Goal: Task Accomplishment & Management: Manage account settings

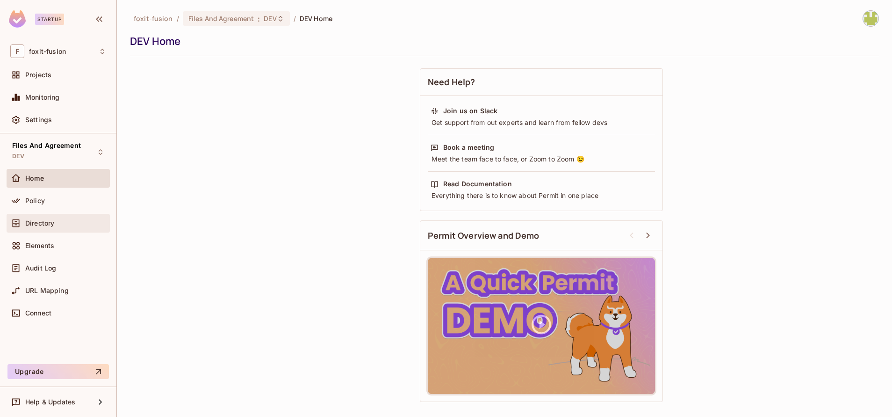
click at [66, 223] on div "Directory" at bounding box center [65, 222] width 81 height 7
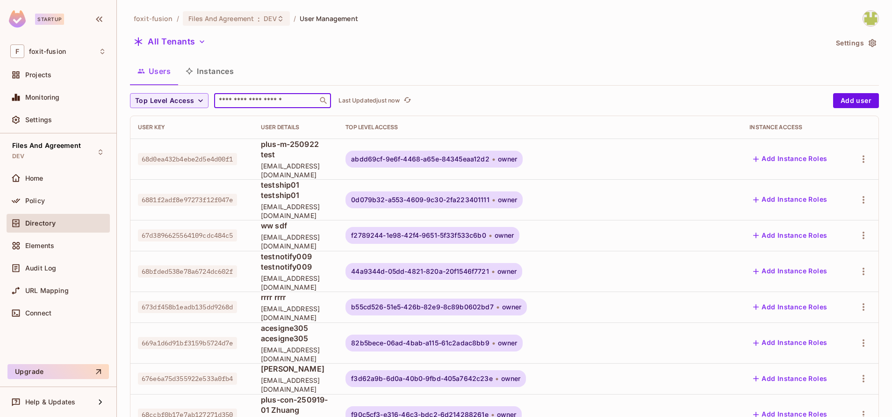
click at [247, 99] on input "text" at bounding box center [266, 100] width 98 height 9
paste input "**********"
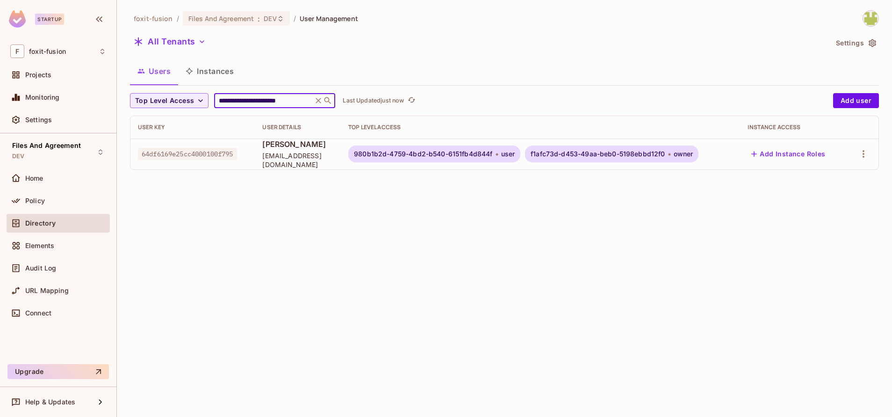
type input "**********"
click at [515, 156] on span "user" at bounding box center [508, 153] width 14 height 7
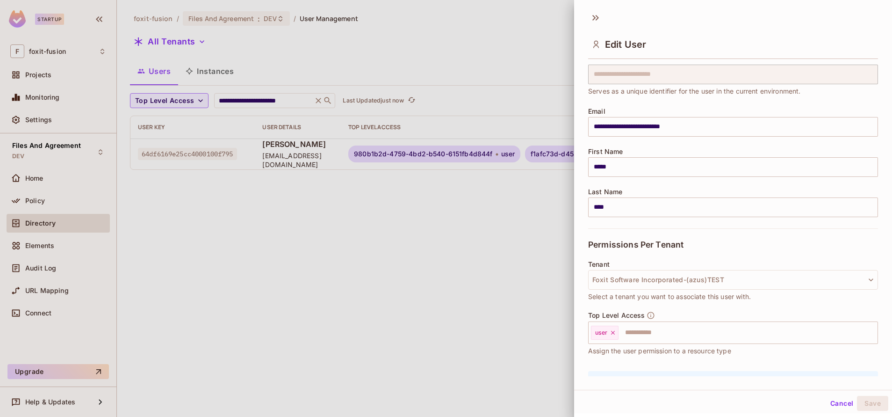
scroll to position [89, 0]
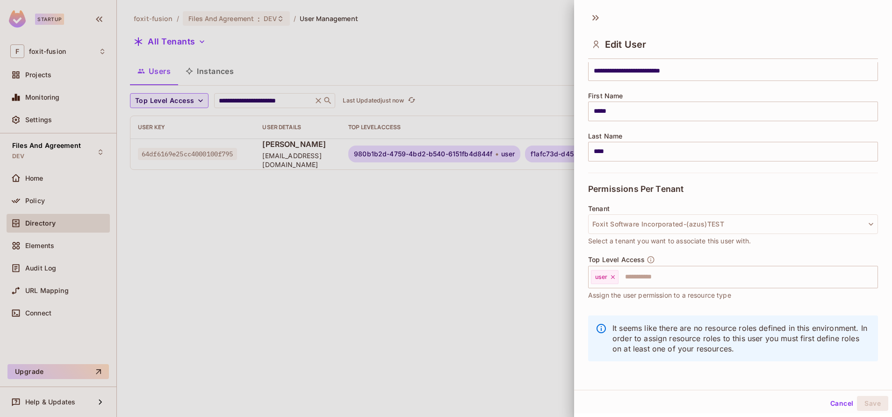
click at [464, 268] on div at bounding box center [446, 208] width 892 height 417
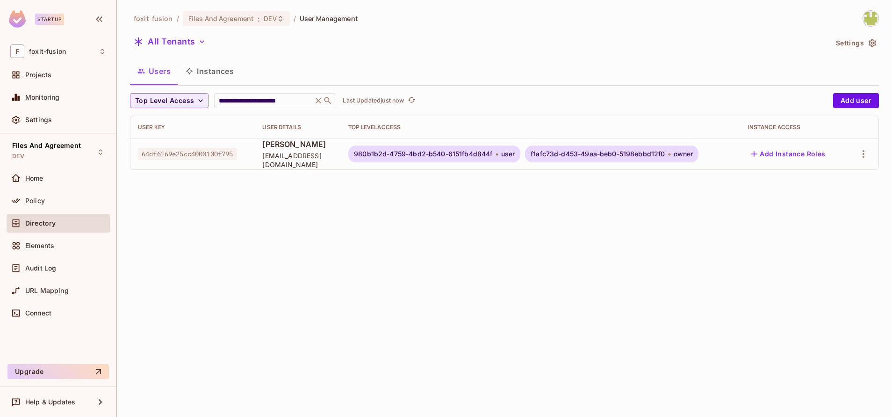
click at [590, 159] on div "f1afc73d-d453-49aa-beb0-5198ebbd12f0 owner" at bounding box center [611, 153] width 173 height 17
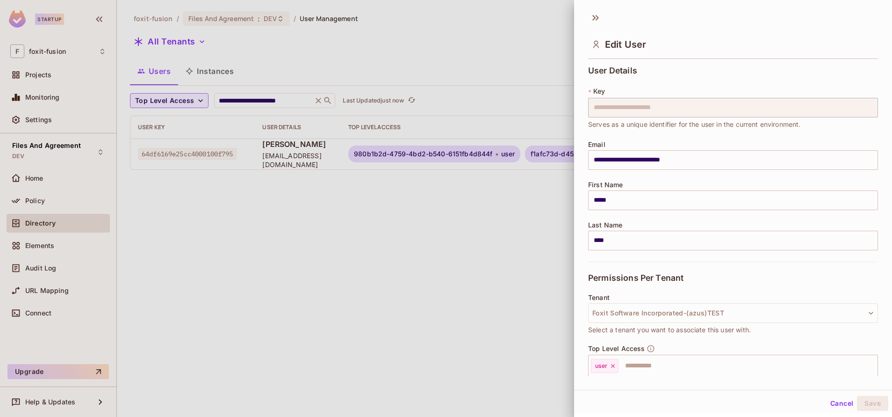
click at [506, 325] on div at bounding box center [446, 208] width 892 height 417
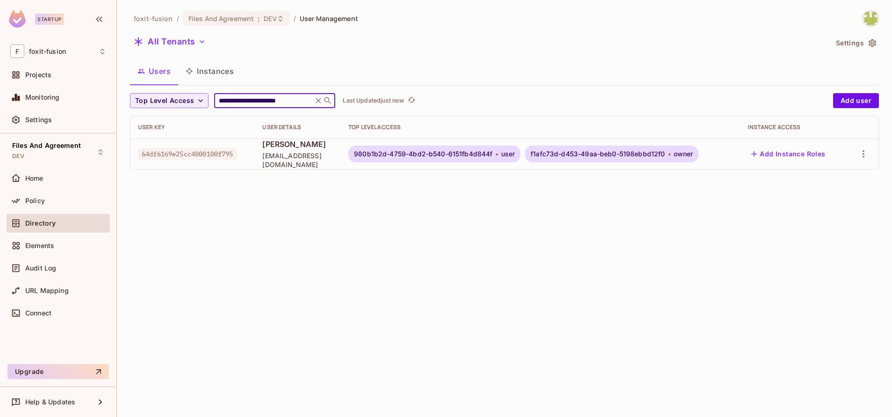
click at [270, 97] on input "**********" at bounding box center [263, 100] width 93 height 9
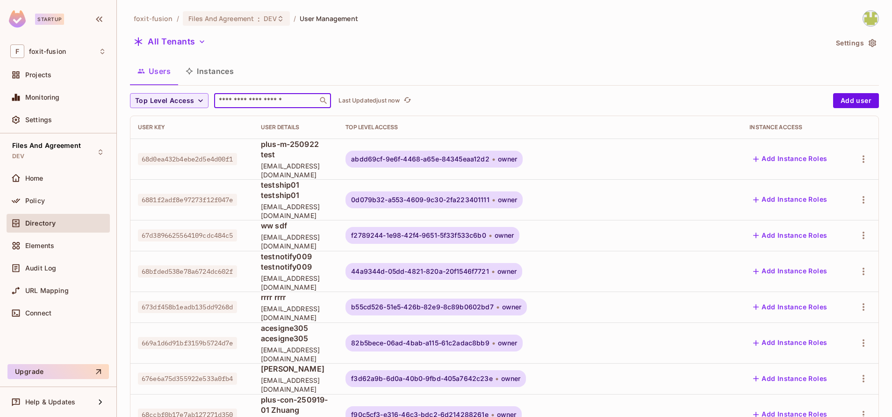
click at [269, 105] on input "text" at bounding box center [266, 100] width 98 height 9
paste input "**********"
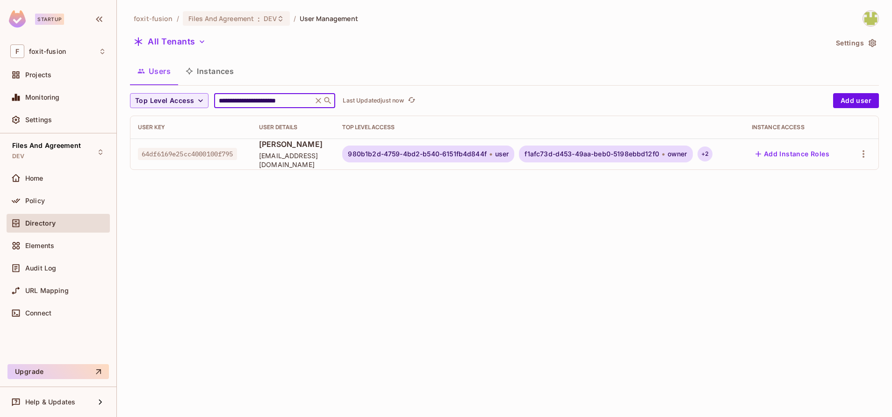
type input "**********"
click at [713, 156] on div "+ 2" at bounding box center [705, 153] width 15 height 15
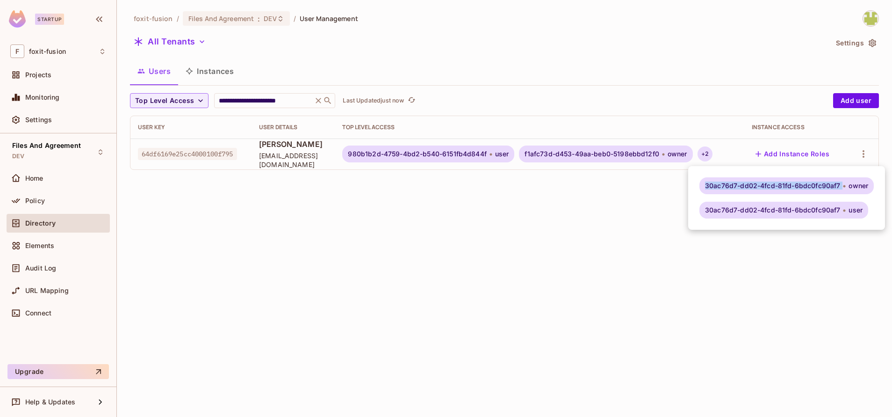
drag, startPoint x: 705, startPoint y: 188, endPoint x: 844, endPoint y: 189, distance: 138.9
click at [844, 189] on div "30ac76d7-dd02-4fcd-81fd-6bdc0fc90af7 owner" at bounding box center [787, 185] width 174 height 17
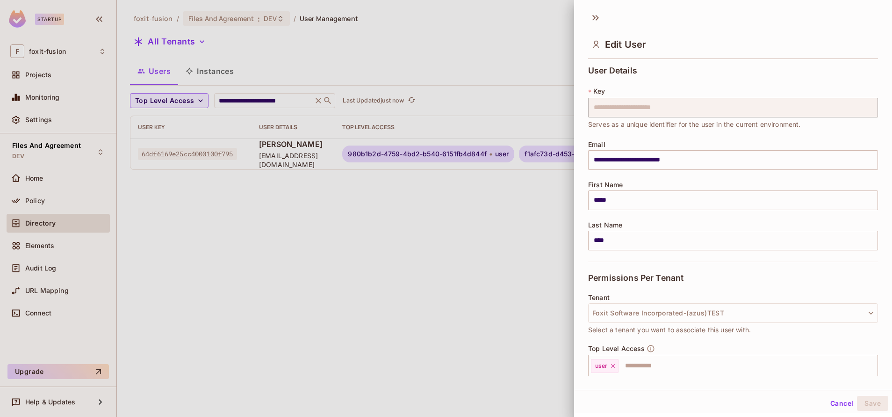
click at [497, 250] on div at bounding box center [446, 208] width 892 height 417
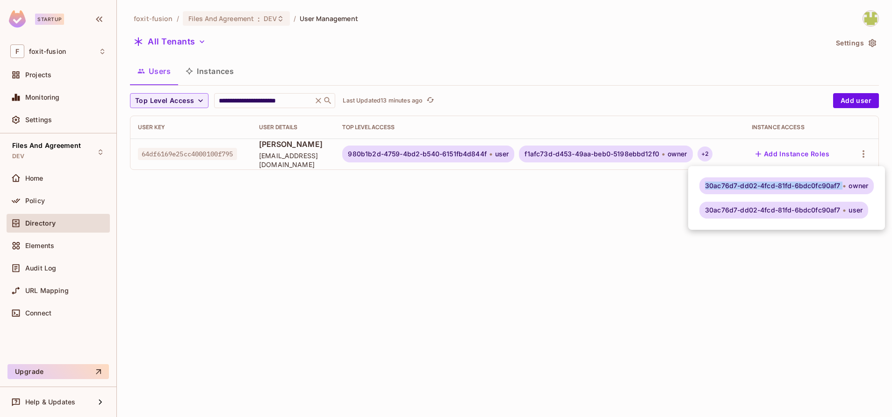
drag, startPoint x: 704, startPoint y: 185, endPoint x: 843, endPoint y: 187, distance: 138.9
click at [843, 187] on div "30ac76d7-dd02-4fcd-81fd-6bdc0fc90af7 owner" at bounding box center [787, 185] width 174 height 17
copy div "30ac76d7-dd02-4fcd-81fd-6bdc0fc90af7"
click at [166, 39] on div at bounding box center [446, 208] width 892 height 417
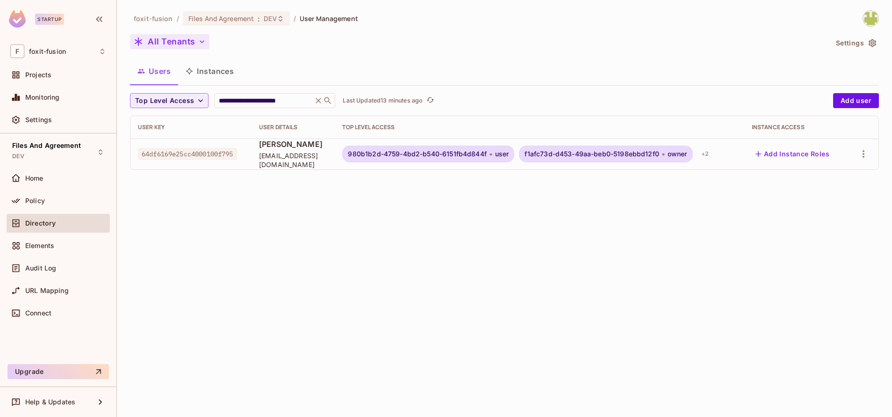
click at [188, 39] on button "All Tenants" at bounding box center [169, 41] width 79 height 15
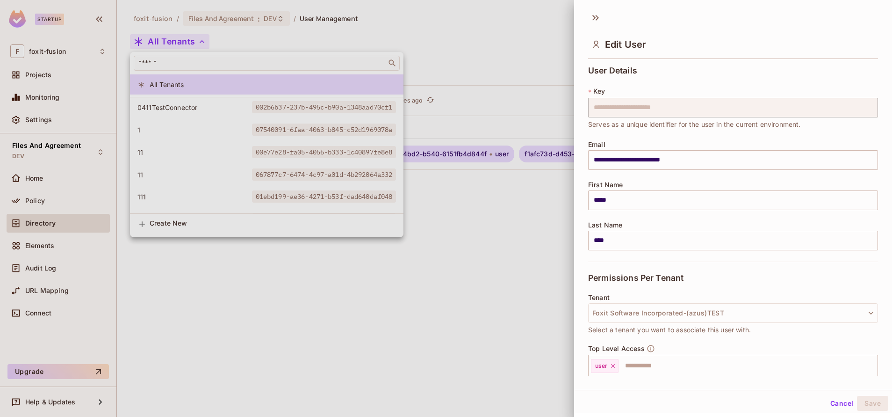
click at [216, 67] on div at bounding box center [446, 208] width 892 height 417
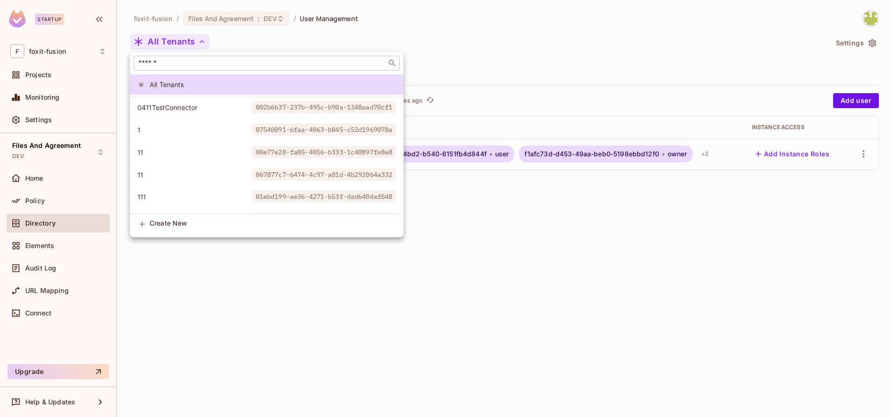
click at [181, 65] on input "text" at bounding box center [260, 62] width 247 height 9
paste input "**********"
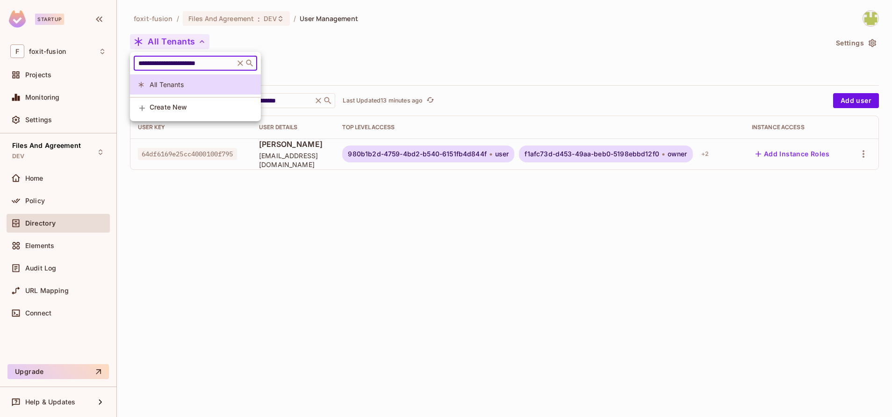
type input "**********"
click at [743, 153] on div at bounding box center [446, 208] width 892 height 417
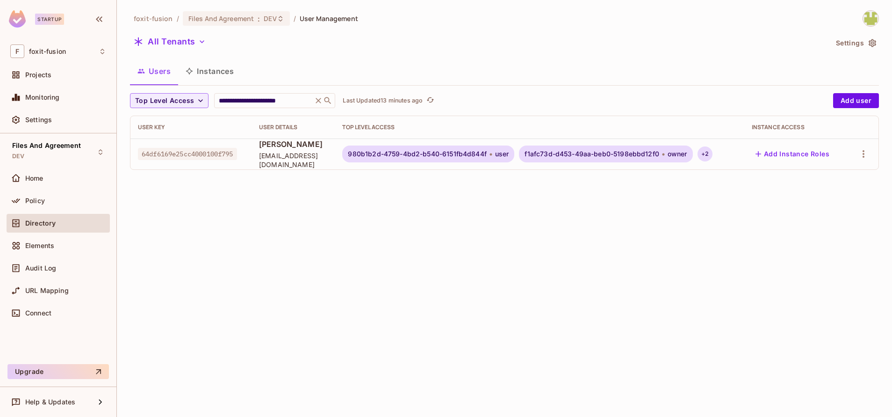
click at [713, 154] on div "+ 2" at bounding box center [705, 153] width 15 height 15
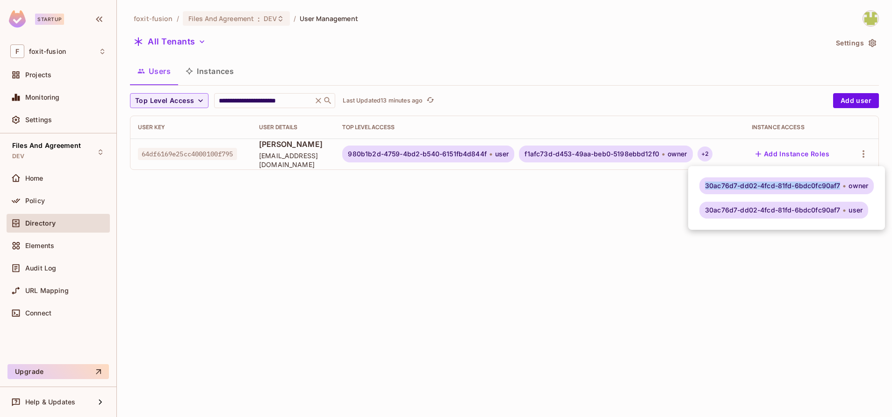
drag, startPoint x: 706, startPoint y: 186, endPoint x: 839, endPoint y: 184, distance: 133.8
click at [839, 184] on span "30ac76d7-dd02-4fcd-81fd-6bdc0fc90af7" at bounding box center [772, 185] width 135 height 7
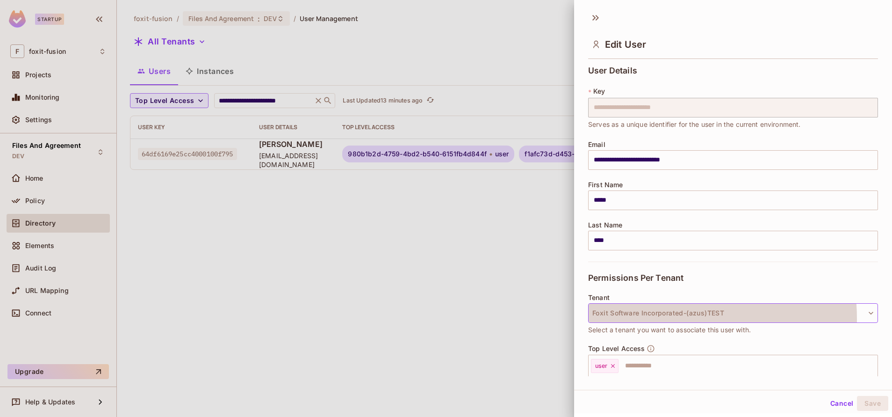
click at [653, 318] on button "Foxit Software Incorporated-(azus)TEST" at bounding box center [733, 313] width 290 height 20
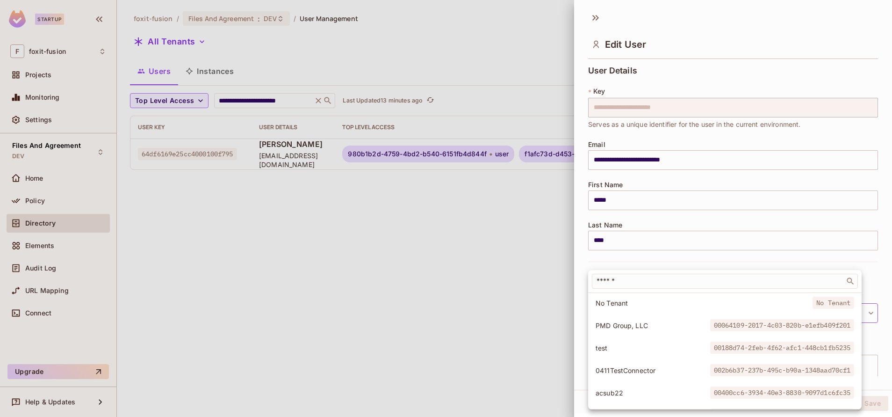
click at [498, 286] on div at bounding box center [446, 208] width 892 height 417
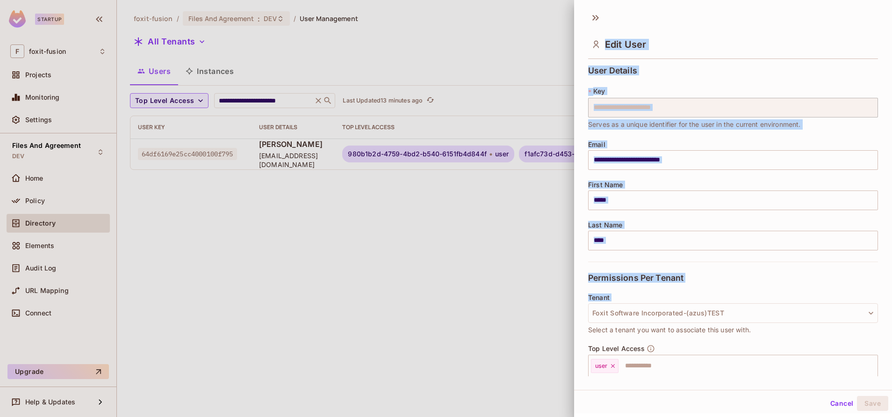
drag, startPoint x: 585, startPoint y: 307, endPoint x: 466, endPoint y: 308, distance: 118.8
click at [466, 308] on div "**********" at bounding box center [446, 208] width 892 height 417
click at [466, 308] on div at bounding box center [446, 208] width 892 height 417
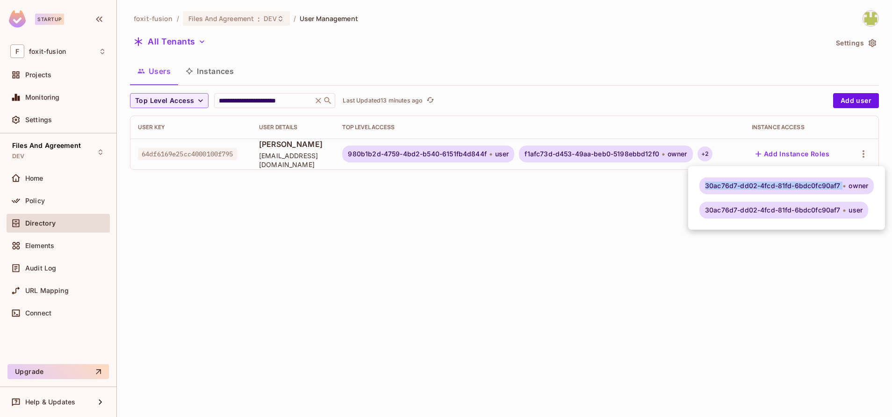
copy div "30ac76d7-dd02-4fcd-81fd-6bdc0fc90af7"
drag, startPoint x: 701, startPoint y: 190, endPoint x: 839, endPoint y: 197, distance: 138.1
click at [839, 197] on div "30ac76d7-dd02-4fcd-81fd-6bdc0fc90af7 owner 30ac76d7-dd02-4fcd-81fd-6bdc0fc90af7…" at bounding box center [786, 198] width 197 height 64
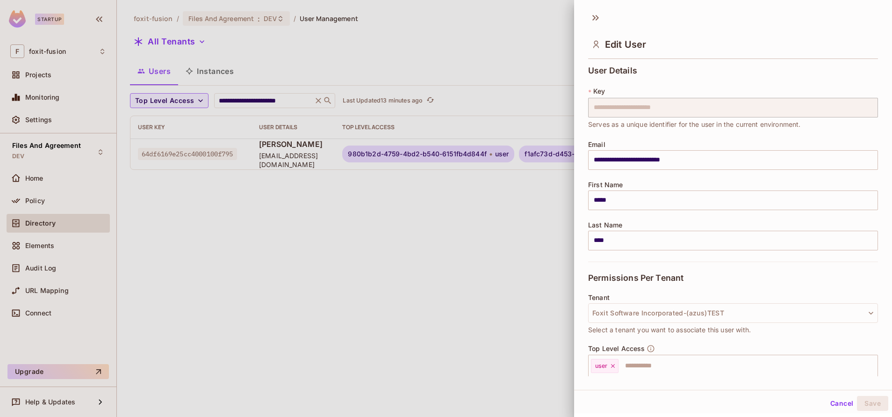
click at [195, 62] on div at bounding box center [446, 208] width 892 height 417
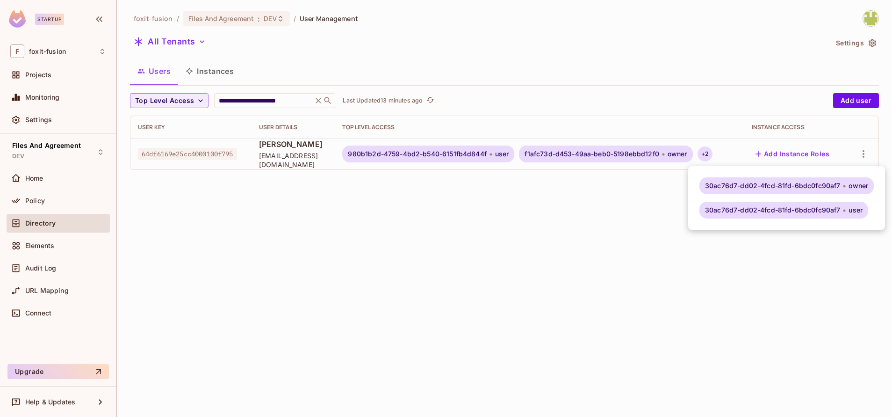
click at [166, 49] on div at bounding box center [446, 208] width 892 height 417
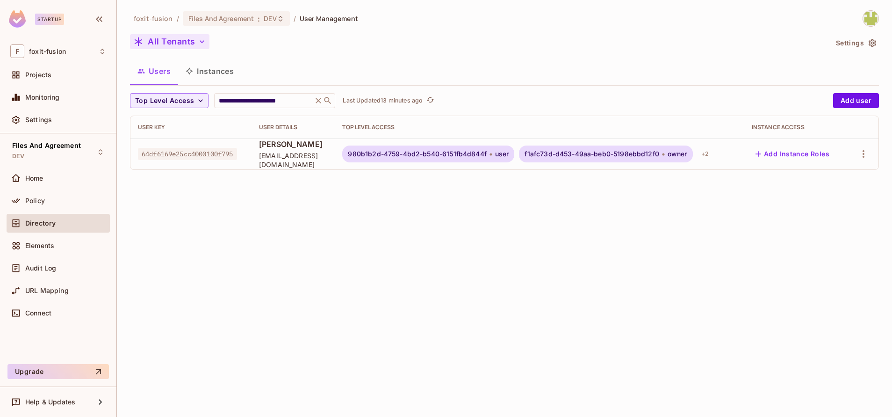
click at [145, 38] on button "All Tenants" at bounding box center [169, 41] width 79 height 15
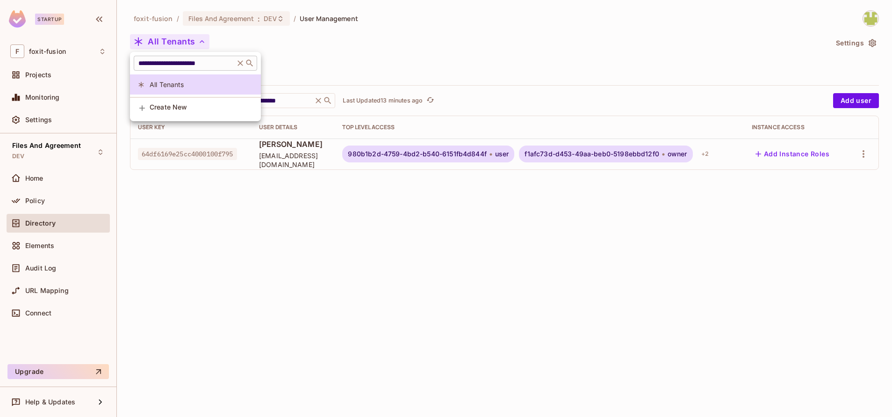
click at [199, 62] on input "**********" at bounding box center [184, 62] width 95 height 9
paste input "**********"
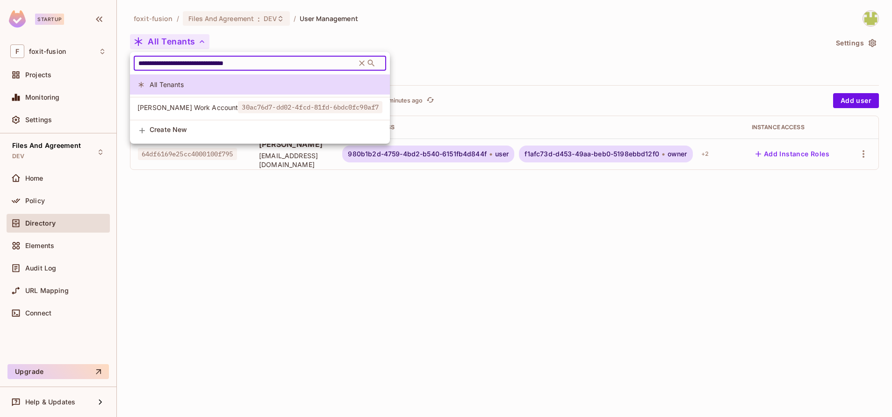
type input "**********"
click at [182, 110] on span "[PERSON_NAME] Work Account" at bounding box center [187, 107] width 101 height 9
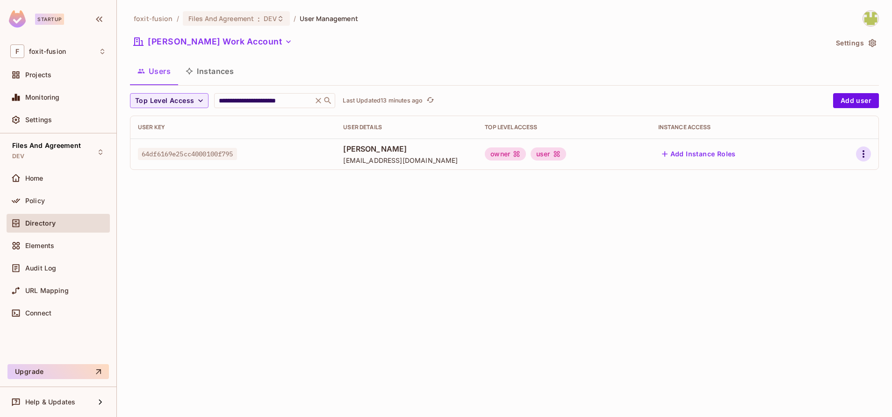
click at [866, 156] on icon "button" at bounding box center [863, 153] width 11 height 11
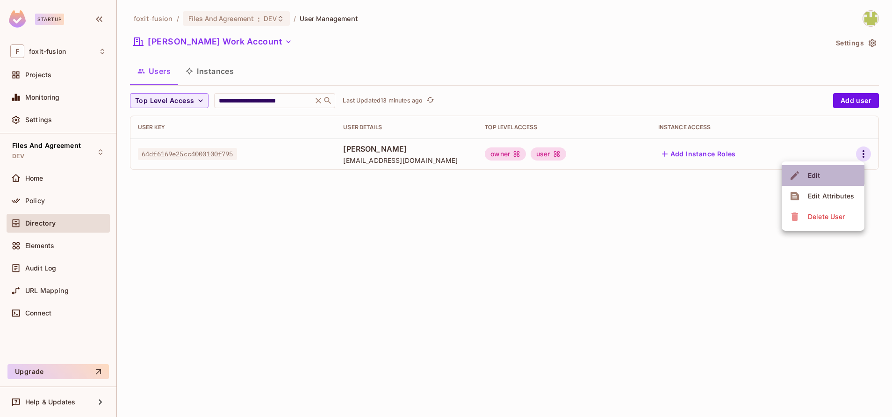
click at [815, 172] on div "Edit" at bounding box center [814, 175] width 13 height 9
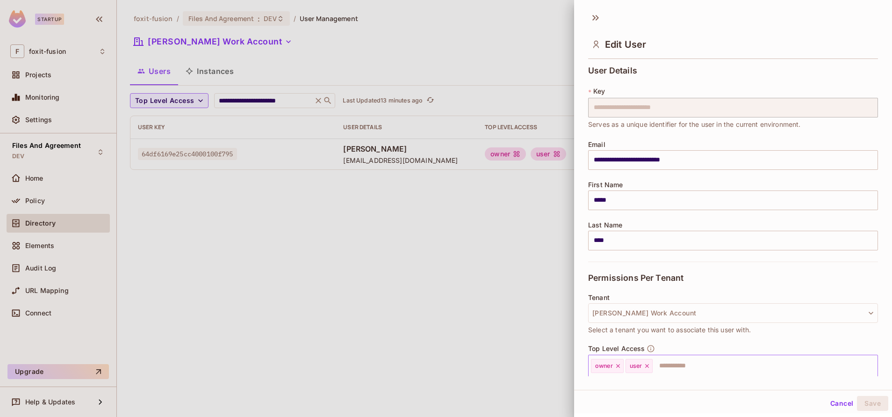
click at [648, 366] on icon at bounding box center [647, 365] width 7 height 7
click at [865, 403] on button "Save" at bounding box center [872, 403] width 31 height 15
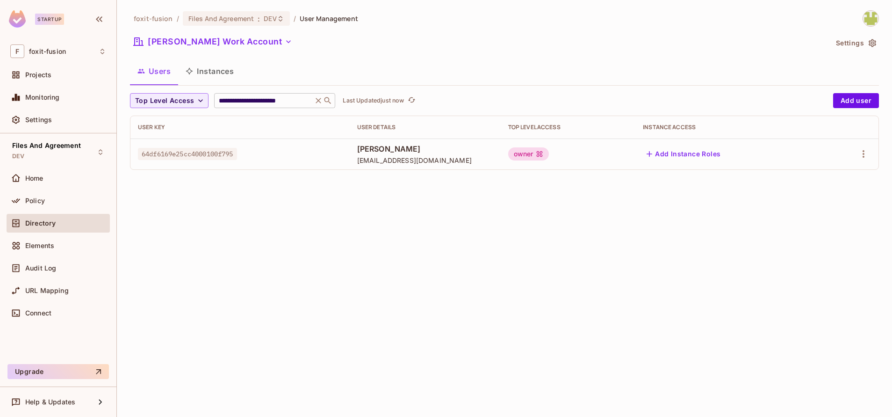
click at [318, 101] on icon at bounding box center [319, 101] width 6 height 6
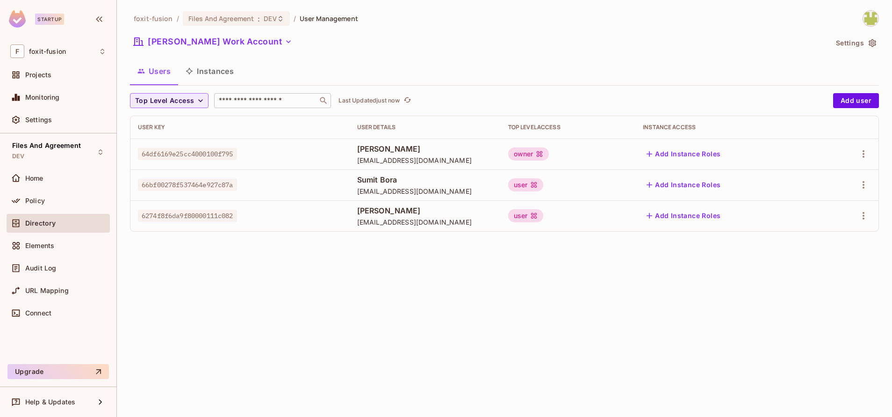
click at [501, 186] on td "Sumit Bora sumit_bora@foxitsoftware.com" at bounding box center [425, 184] width 151 height 31
click at [48, 72] on span "Projects" at bounding box center [38, 74] width 26 height 7
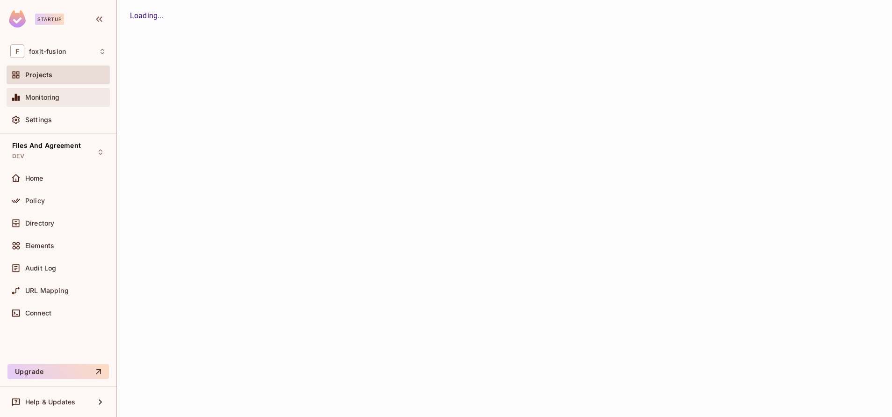
click at [62, 105] on div "Monitoring" at bounding box center [58, 97] width 103 height 19
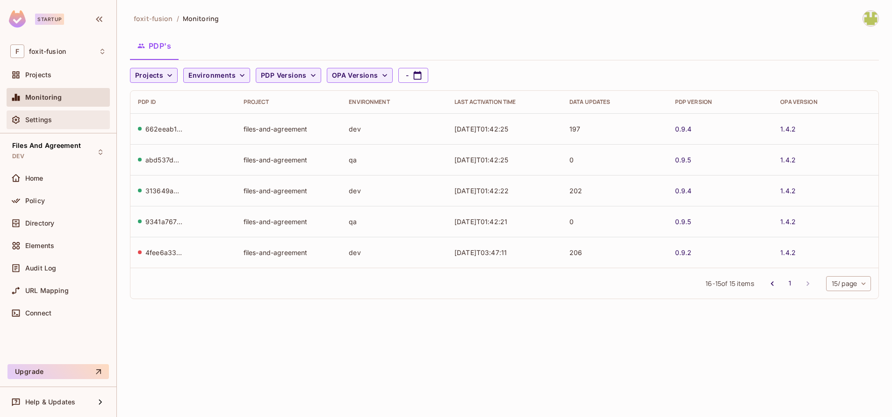
click at [61, 123] on div "Settings" at bounding box center [65, 119] width 81 height 7
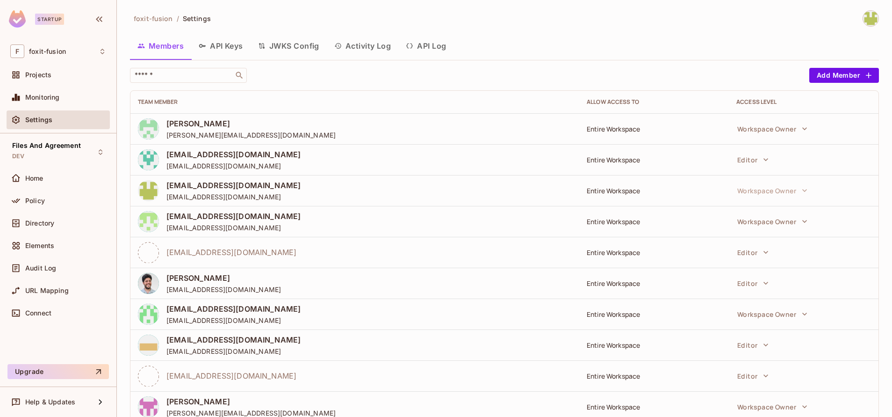
click at [433, 54] on button "API Log" at bounding box center [425, 45] width 55 height 23
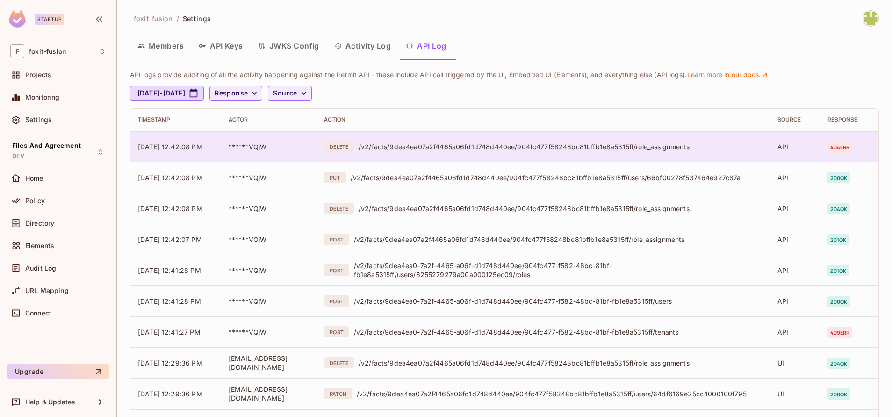
click at [514, 143] on div "/v2/facts/9dea4ea07a2f4465a06fd1d748d440ee/904fc477f58248bc81bffb1e8a5315ff/rol…" at bounding box center [561, 146] width 404 height 9
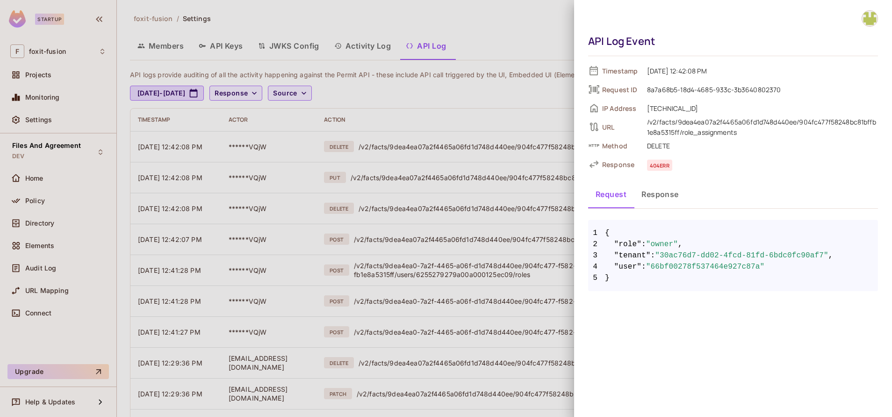
click at [653, 196] on button "Response" at bounding box center [660, 193] width 52 height 23
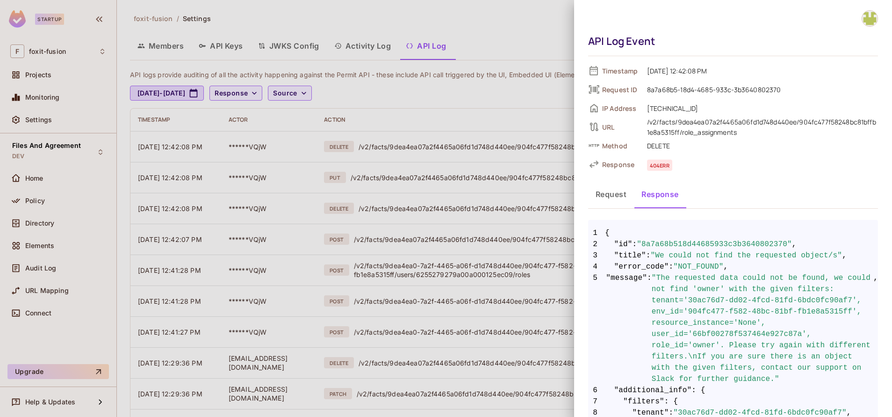
click at [691, 291] on span ""The requested data could not be found, we could not find 'owner' with the give…" at bounding box center [763, 328] width 222 height 112
drag, startPoint x: 691, startPoint y: 291, endPoint x: 692, endPoint y: 304, distance: 13.6
click at [692, 304] on span ""The requested data could not be found, we could not find 'owner' with the give…" at bounding box center [763, 328] width 222 height 112
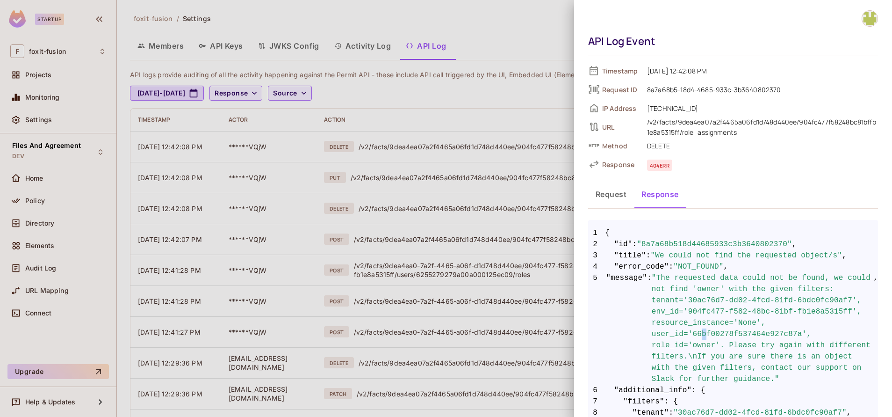
drag, startPoint x: 692, startPoint y: 304, endPoint x: 696, endPoint y: 332, distance: 27.5
click at [696, 332] on span ""The requested data could not be found, we could not find 'owner' with the give…" at bounding box center [763, 328] width 222 height 112
click at [65, 113] on div at bounding box center [446, 208] width 892 height 417
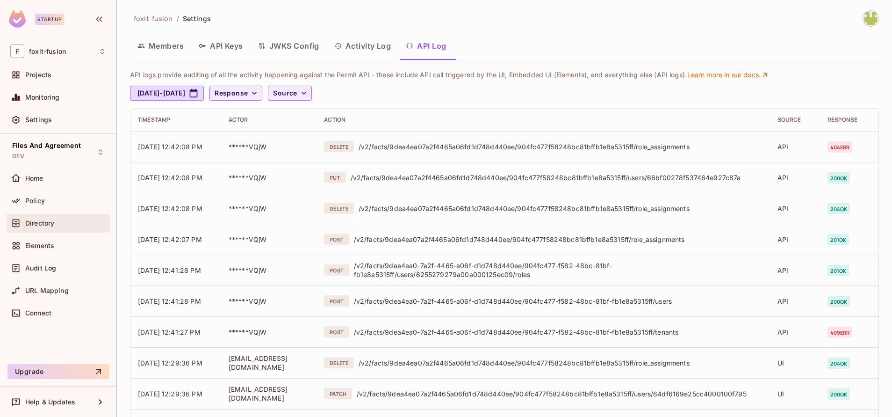
click at [53, 221] on span "Directory" at bounding box center [39, 222] width 29 height 7
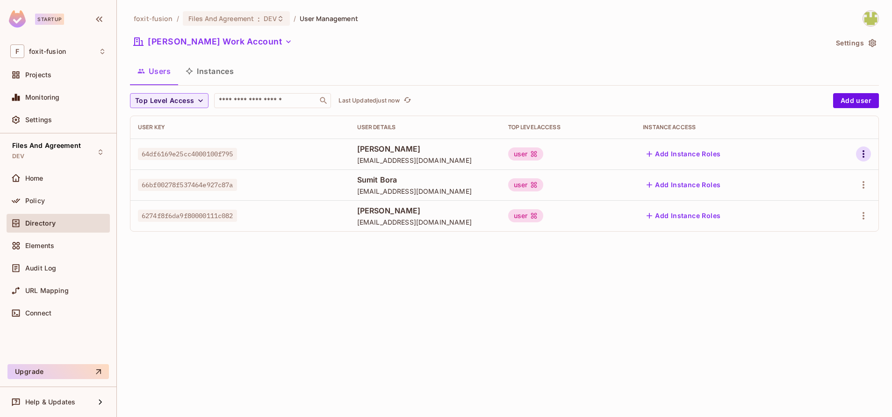
click at [863, 158] on icon "button" at bounding box center [863, 153] width 11 height 11
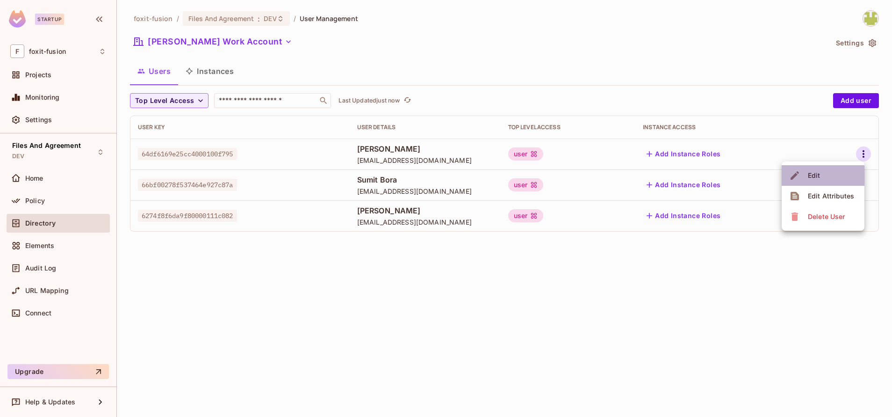
click at [803, 181] on div "Edit" at bounding box center [806, 175] width 34 height 15
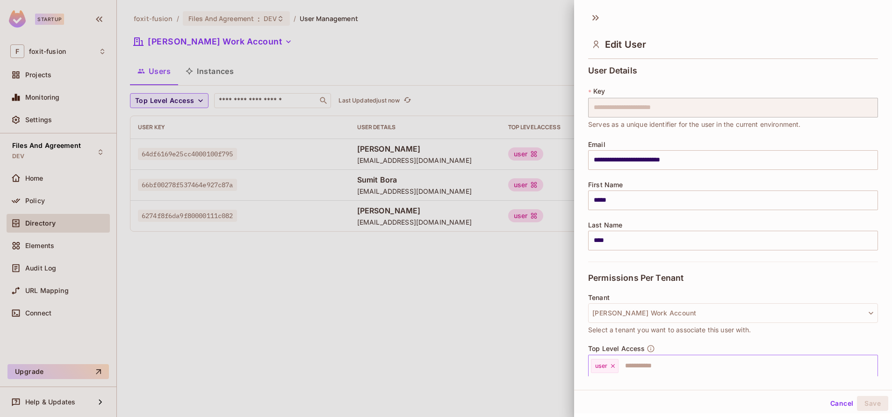
click at [623, 362] on input "text" at bounding box center [740, 365] width 240 height 19
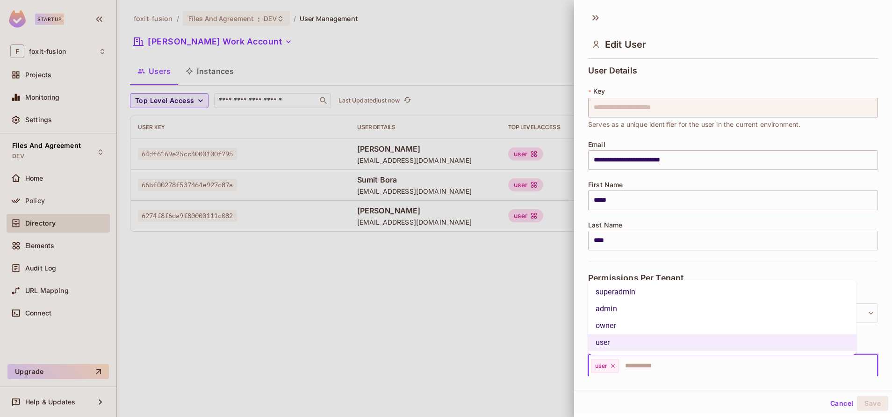
click at [620, 323] on li "owner" at bounding box center [722, 325] width 268 height 17
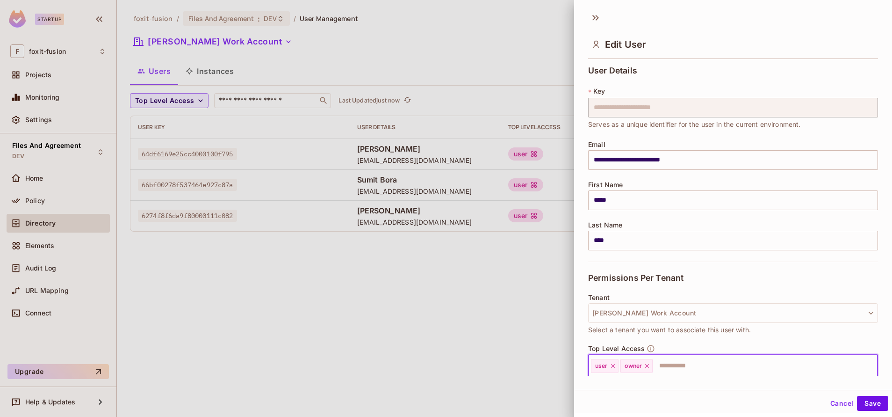
click at [612, 367] on icon at bounding box center [613, 366] width 4 height 4
click at [864, 407] on button "Save" at bounding box center [872, 403] width 31 height 15
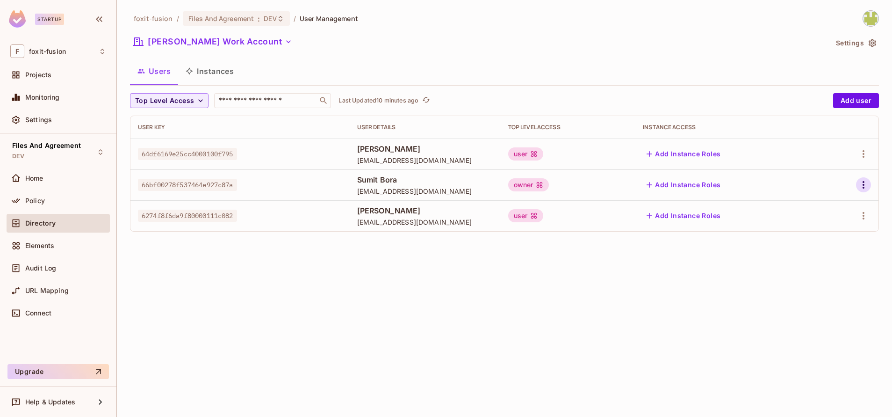
click at [866, 182] on icon "button" at bounding box center [863, 184] width 11 height 11
click at [682, 273] on div at bounding box center [446, 208] width 892 height 417
drag, startPoint x: 237, startPoint y: 188, endPoint x: 181, endPoint y: 181, distance: 55.7
click at [181, 181] on span "66bf00278f537464e927c87a" at bounding box center [187, 185] width 99 height 12
drag, startPoint x: 181, startPoint y: 181, endPoint x: 241, endPoint y: 152, distance: 66.1
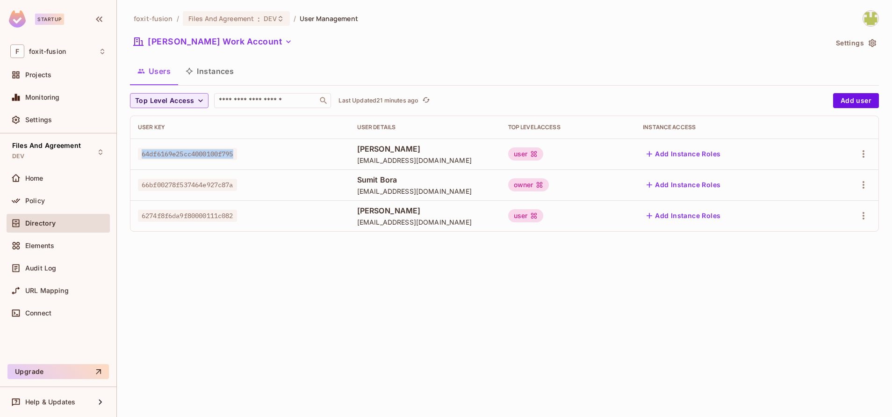
click at [237, 152] on span "64df6169e25cc4000100f795" at bounding box center [187, 154] width 99 height 12
copy span "64df6169e25cc4000100f795"
click at [864, 190] on icon "button" at bounding box center [863, 184] width 11 height 11
click at [818, 210] on div "Edit" at bounding box center [814, 206] width 13 height 9
click at [865, 182] on icon "button" at bounding box center [863, 184] width 11 height 11
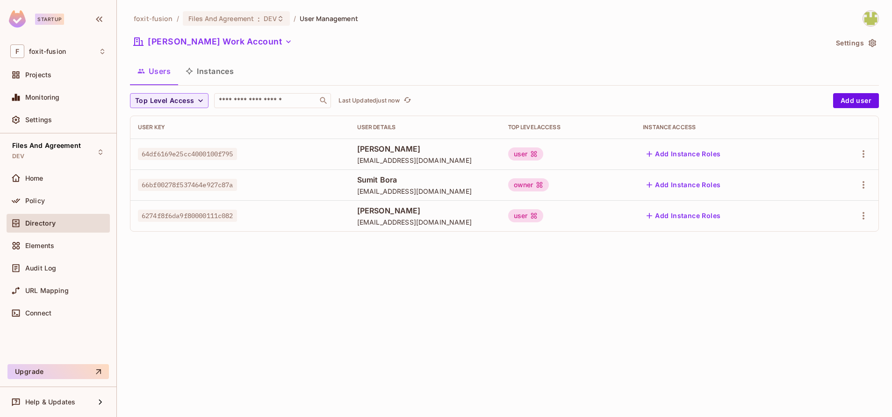
click at [872, 182] on td at bounding box center [850, 184] width 58 height 31
click at [862, 189] on icon "button" at bounding box center [863, 184] width 11 height 11
click at [809, 210] on div "Edit" at bounding box center [814, 206] width 13 height 9
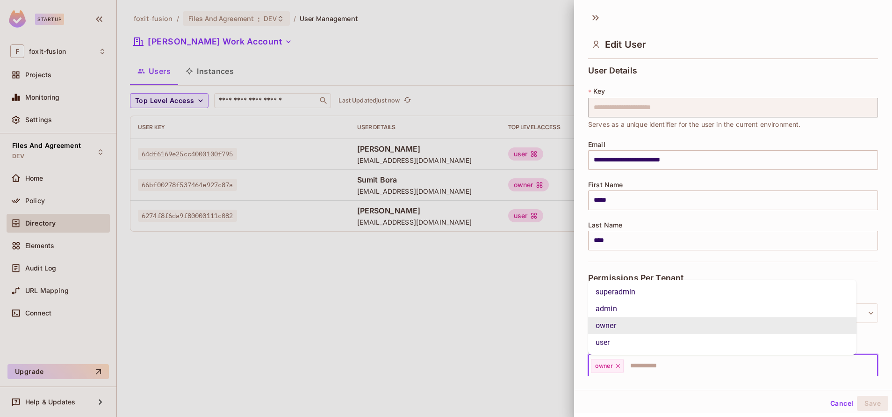
click at [650, 363] on input "text" at bounding box center [742, 365] width 235 height 19
click at [599, 340] on li "user" at bounding box center [722, 342] width 268 height 17
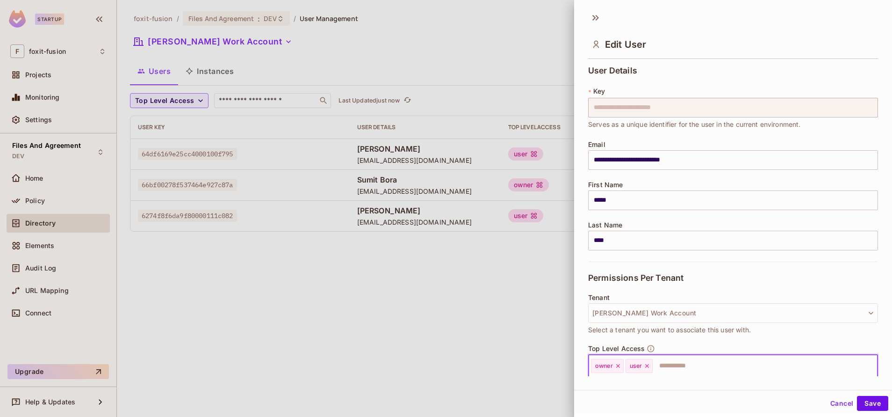
click at [616, 365] on icon at bounding box center [618, 365] width 7 height 7
click at [859, 406] on button "Save" at bounding box center [872, 403] width 31 height 15
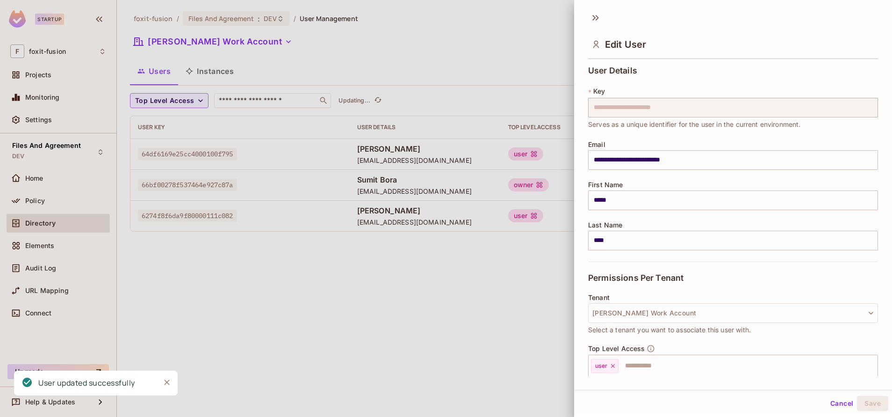
click at [456, 239] on div at bounding box center [446, 208] width 892 height 417
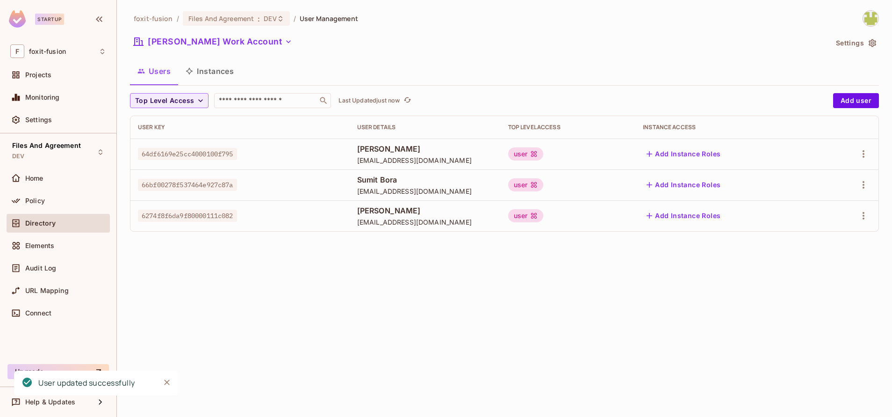
click at [870, 159] on div at bounding box center [850, 153] width 43 height 15
click at [864, 158] on icon "button" at bounding box center [863, 153] width 11 height 11
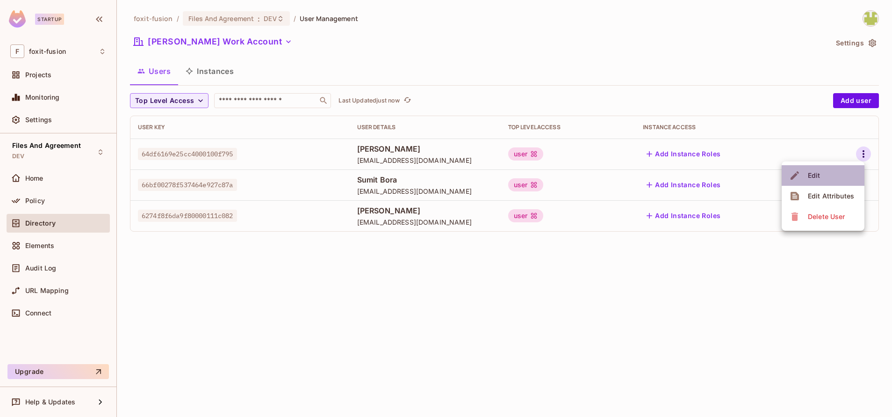
click at [826, 175] on li "Edit" at bounding box center [823, 175] width 83 height 21
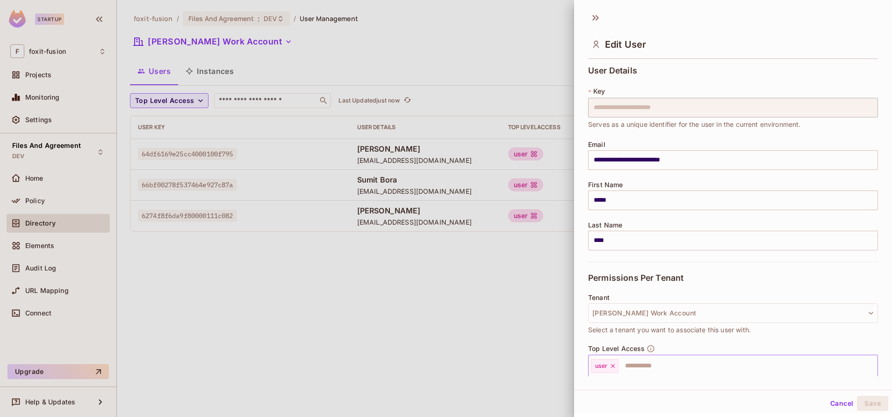
click at [630, 369] on input "text" at bounding box center [740, 365] width 240 height 19
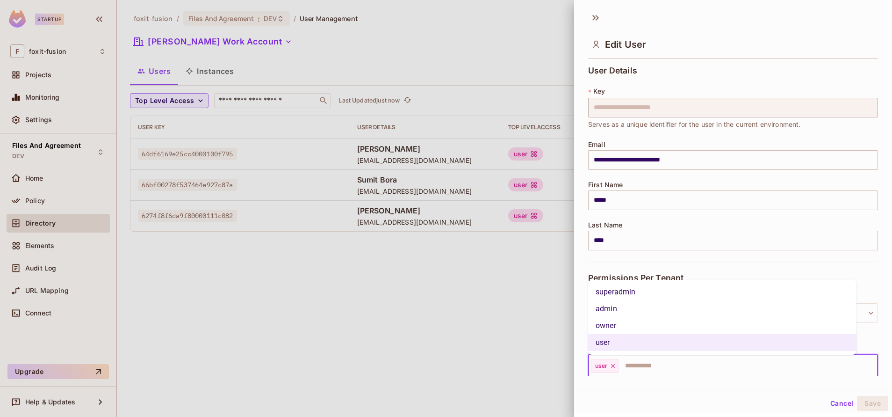
click at [608, 324] on li "owner" at bounding box center [722, 325] width 268 height 17
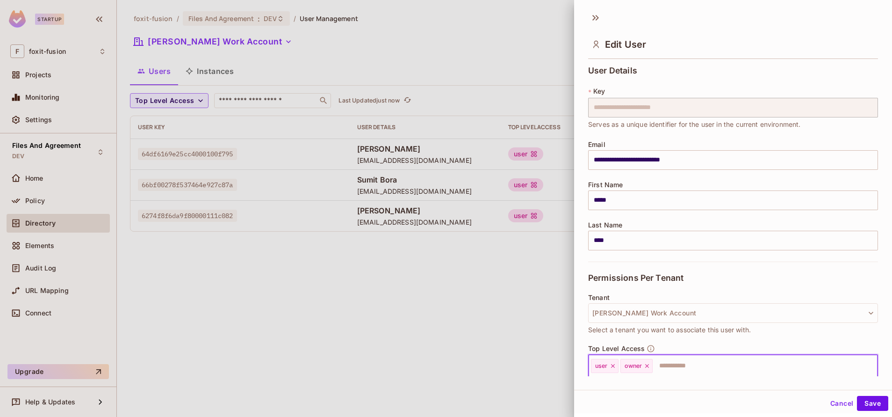
click at [613, 370] on div "user" at bounding box center [605, 366] width 28 height 14
click at [612, 368] on icon at bounding box center [613, 365] width 7 height 7
click at [866, 399] on button "Save" at bounding box center [872, 403] width 31 height 15
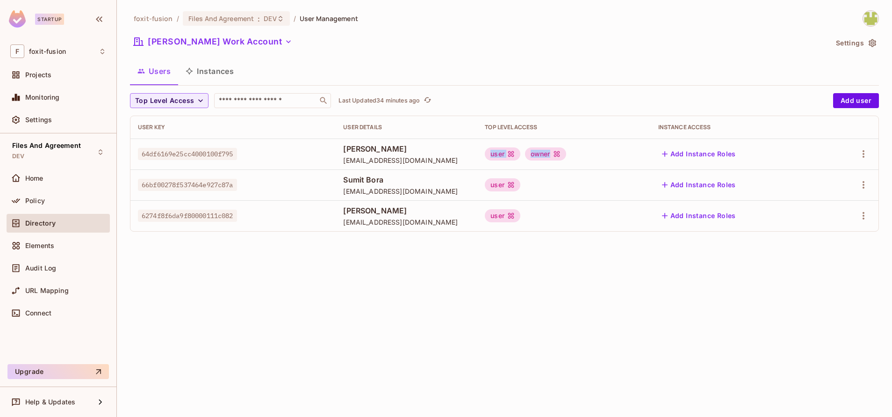
drag, startPoint x: 532, startPoint y: 154, endPoint x: 621, endPoint y: 152, distance: 88.9
click at [621, 152] on div "user owner" at bounding box center [564, 153] width 158 height 13
drag, startPoint x: 526, startPoint y: 152, endPoint x: 560, endPoint y: 156, distance: 34.3
click at [560, 156] on td "user owner" at bounding box center [563, 153] width 173 height 31
drag, startPoint x: 560, startPoint y: 156, endPoint x: 617, endPoint y: 155, distance: 57.1
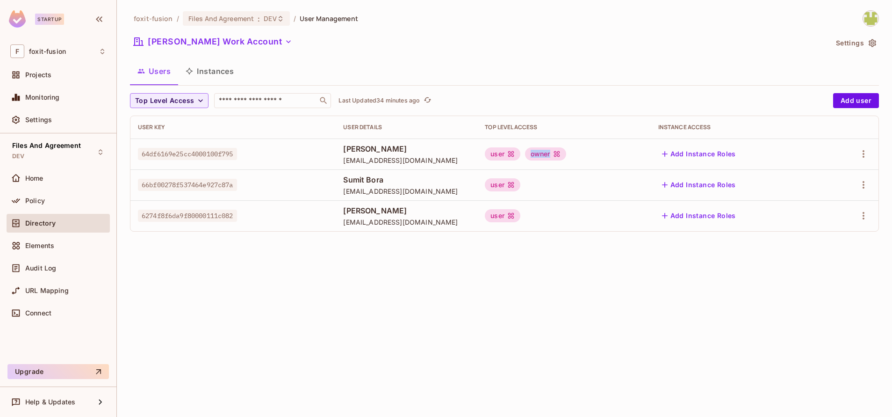
click at [617, 155] on div "user owner" at bounding box center [564, 153] width 158 height 13
drag, startPoint x: 529, startPoint y: 152, endPoint x: 564, endPoint y: 149, distance: 34.3
click at [564, 149] on div "user owner" at bounding box center [564, 153] width 158 height 13
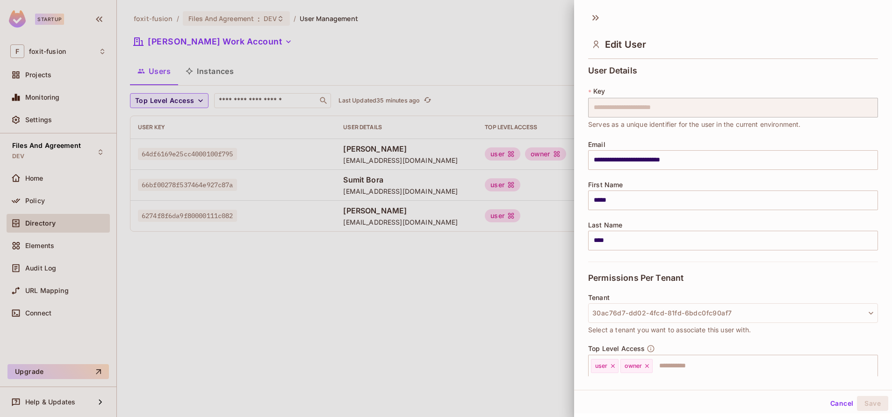
drag, startPoint x: 564, startPoint y: 149, endPoint x: 542, endPoint y: 155, distance: 22.4
click at [542, 155] on div at bounding box center [446, 208] width 892 height 417
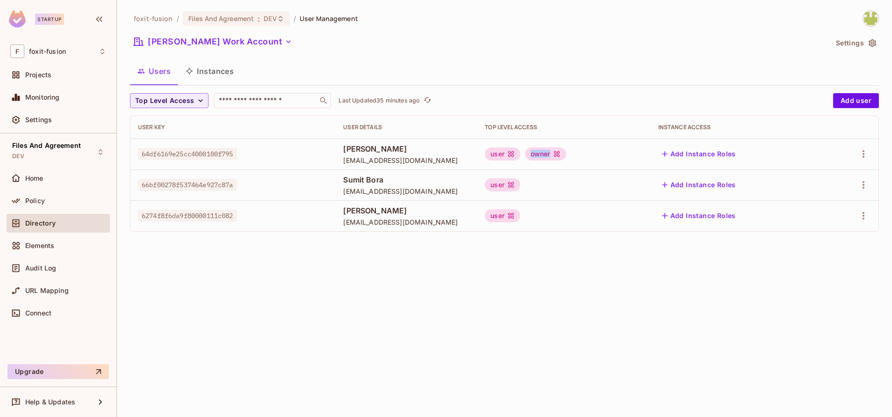
drag, startPoint x: 573, startPoint y: 152, endPoint x: 613, endPoint y: 148, distance: 40.4
click at [613, 148] on div "user owner" at bounding box center [564, 153] width 158 height 13
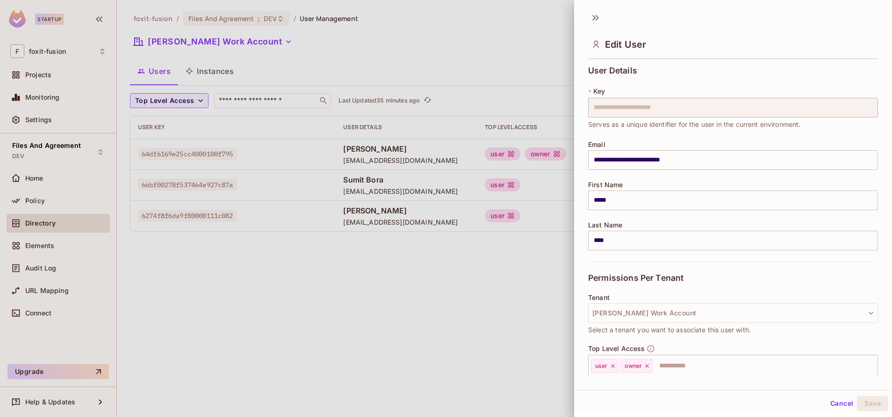
drag, startPoint x: 523, startPoint y: 152, endPoint x: 541, endPoint y: 152, distance: 18.2
click at [541, 152] on div at bounding box center [446, 208] width 892 height 417
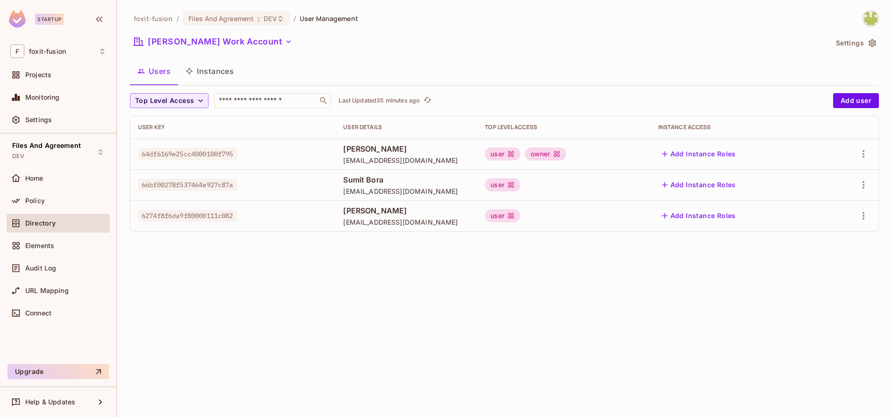
click at [520, 152] on div "user" at bounding box center [503, 153] width 36 height 13
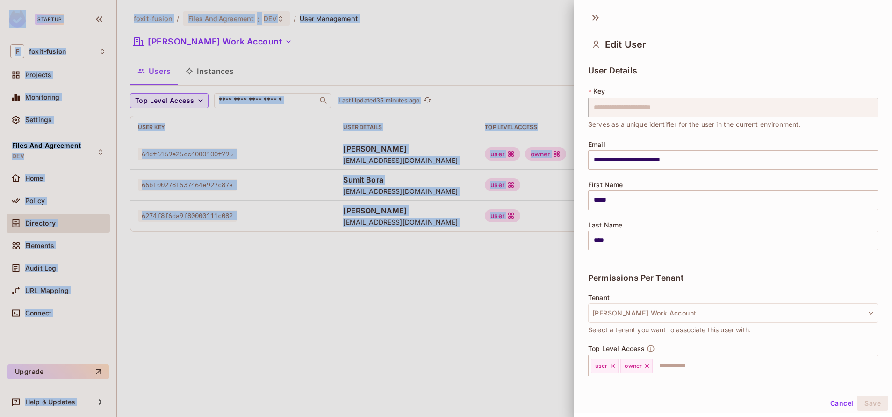
click at [541, 152] on div at bounding box center [446, 208] width 892 height 417
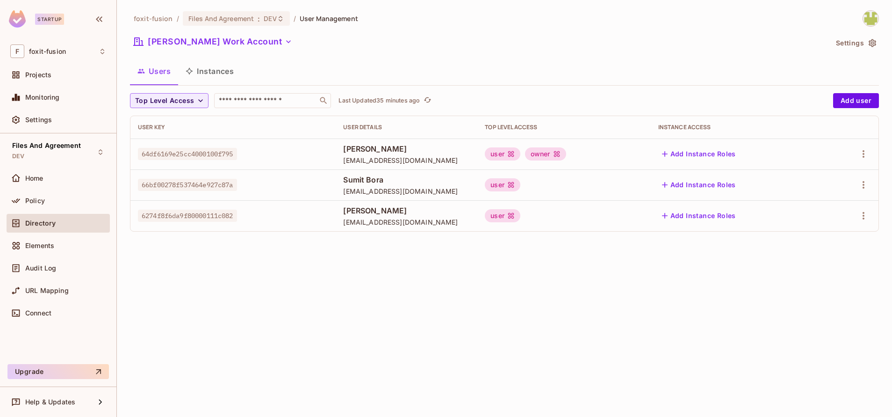
click at [520, 152] on div "user" at bounding box center [503, 153] width 36 height 13
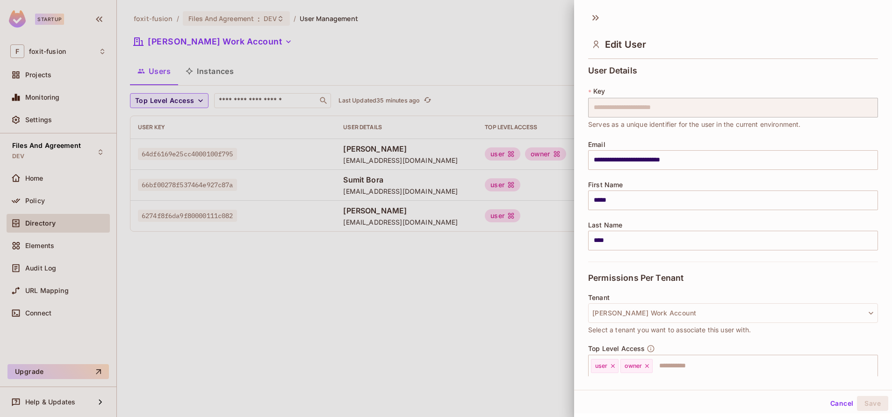
click at [537, 152] on div at bounding box center [446, 208] width 892 height 417
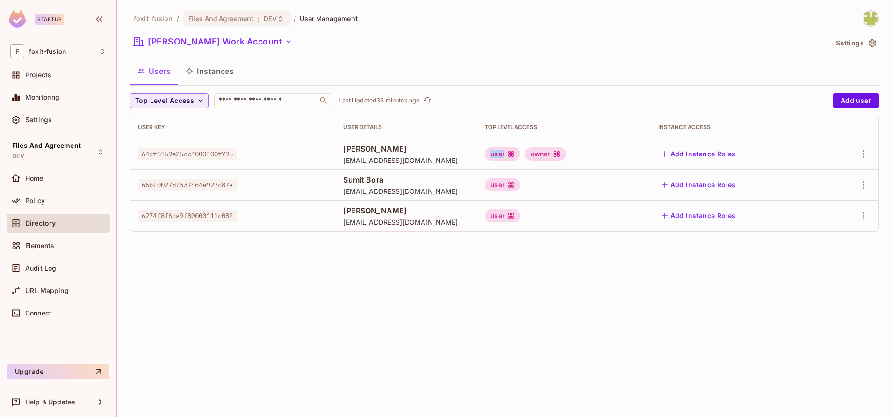
drag, startPoint x: 518, startPoint y: 155, endPoint x: 563, endPoint y: 152, distance: 44.5
click at [563, 152] on tr "64df6169e25cc4000100f795 amaan xain amaan_xain@foxitsoftware.com user owner Add…" at bounding box center [504, 153] width 748 height 31
drag, startPoint x: 563, startPoint y: 152, endPoint x: 522, endPoint y: 174, distance: 46.0
click at [522, 174] on td "user" at bounding box center [563, 184] width 173 height 31
drag, startPoint x: 133, startPoint y: 151, endPoint x: 707, endPoint y: 224, distance: 578.1
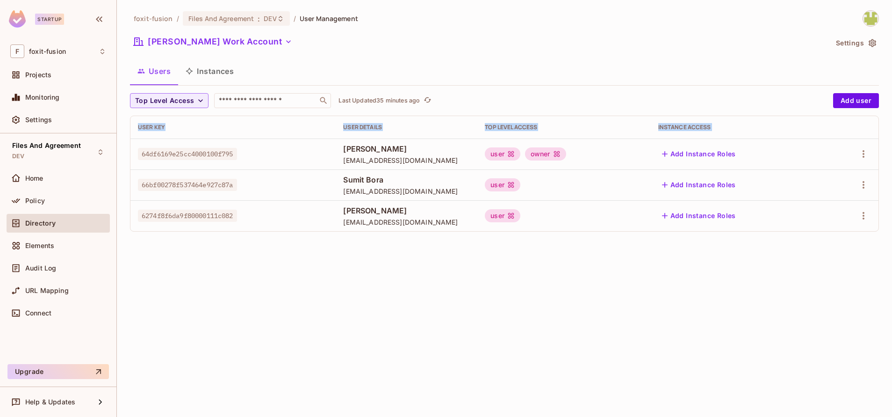
click at [707, 224] on tbody "64df6169e25cc4000100f795 amaan xain amaan_xain@foxitsoftware.com user owner Add…" at bounding box center [504, 184] width 748 height 93
click at [138, 129] on div "User Key" at bounding box center [233, 126] width 190 height 7
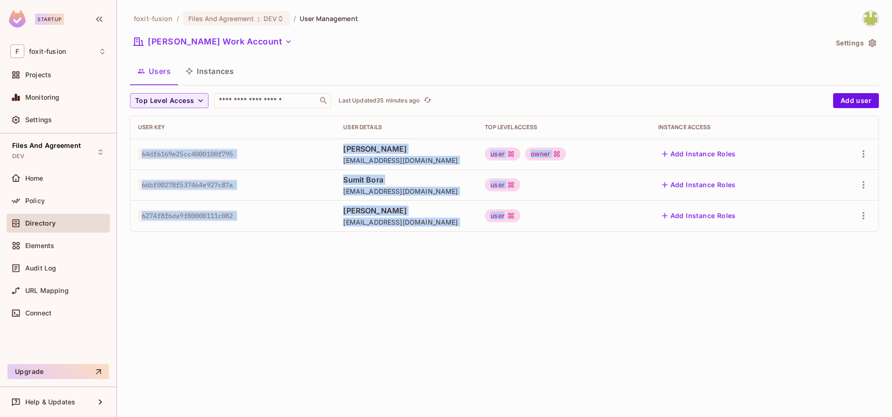
drag, startPoint x: 139, startPoint y: 140, endPoint x: 618, endPoint y: 223, distance: 485.9
click at [618, 223] on tbody "64df6169e25cc4000100f795 amaan xain amaan_xain@foxitsoftware.com user owner Add…" at bounding box center [504, 184] width 748 height 93
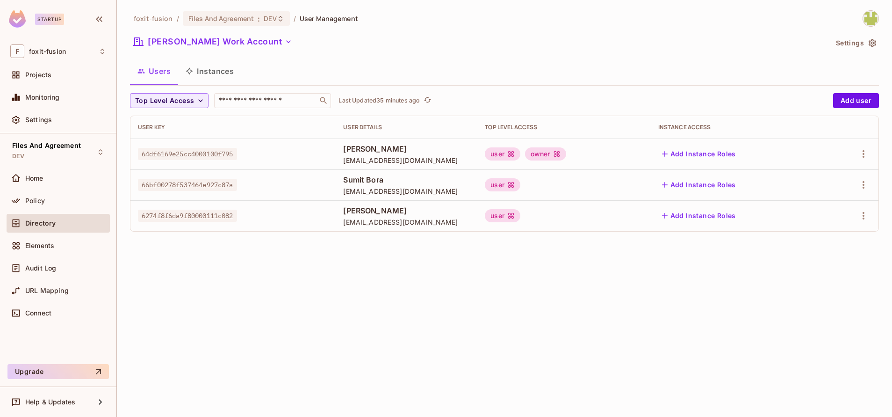
drag, startPoint x: 618, startPoint y: 223, endPoint x: 574, endPoint y: 242, distance: 48.0
click at [574, 242] on div "foxit-fusion / Files And Agreement : DEV / User Management Himanshi Work Accoun…" at bounding box center [504, 208] width 775 height 417
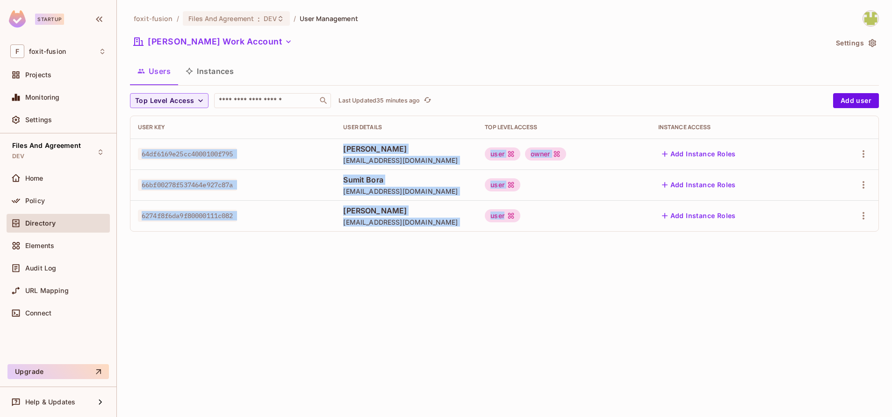
drag, startPoint x: 593, startPoint y: 226, endPoint x: 133, endPoint y: 154, distance: 466.2
click at [133, 154] on tbody "64df6169e25cc4000100f795 amaan xain amaan_xain@foxitsoftware.com user owner Add…" at bounding box center [504, 184] width 748 height 93
drag, startPoint x: 133, startPoint y: 154, endPoint x: 424, endPoint y: 202, distance: 294.8
click at [424, 202] on td "[PERSON_NAME] [EMAIL_ADDRESS][DOMAIN_NAME]" at bounding box center [407, 215] width 142 height 31
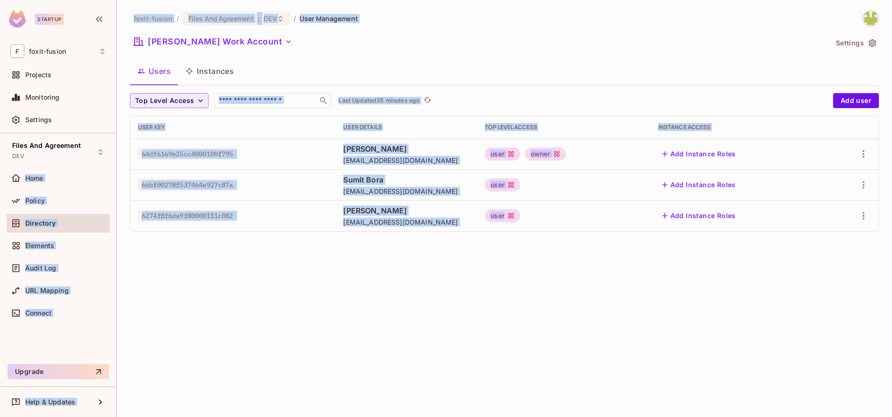
drag, startPoint x: 599, startPoint y: 231, endPoint x: 119, endPoint y: 145, distance: 487.8
click at [119, 145] on div "foxit-fusion / Files And Agreement : DEV / User Management Himanshi Work Accoun…" at bounding box center [504, 208] width 775 height 417
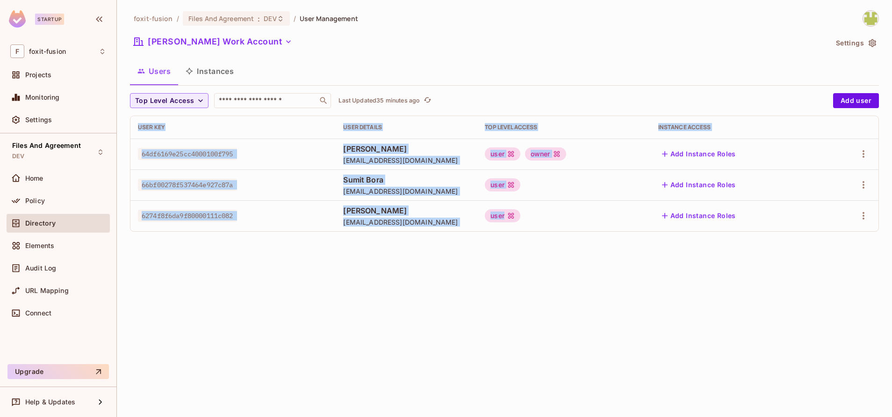
click at [451, 297] on div "foxit-fusion / Files And Agreement : DEV / User Management Himanshi Work Accoun…" at bounding box center [504, 208] width 775 height 417
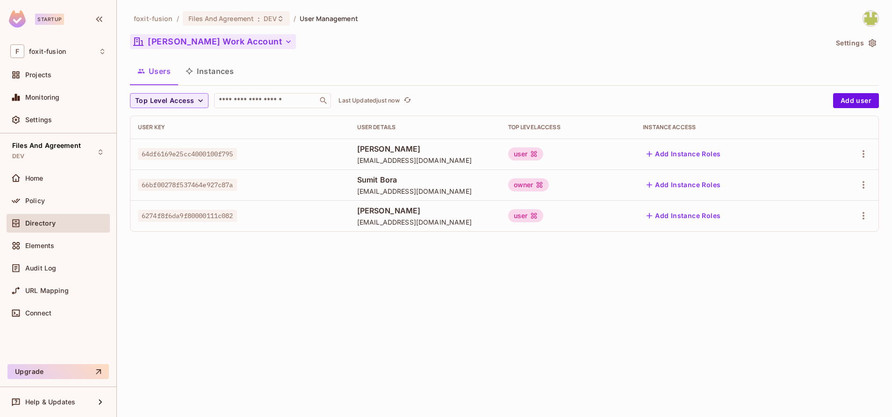
click at [208, 45] on button "[PERSON_NAME] Work Account" at bounding box center [213, 41] width 166 height 15
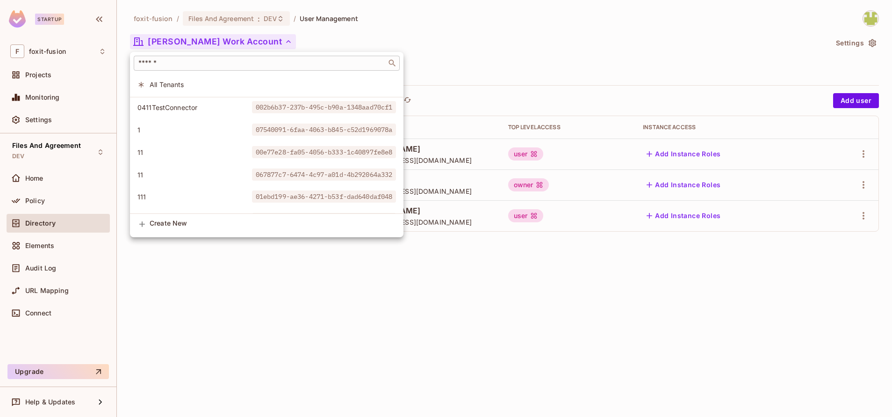
click at [210, 68] on div "​" at bounding box center [267, 63] width 266 height 15
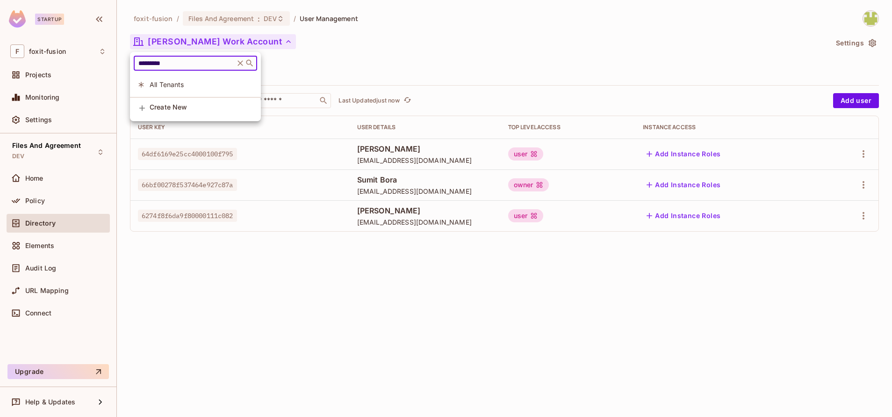
type input "********"
click at [521, 159] on div at bounding box center [446, 208] width 892 height 417
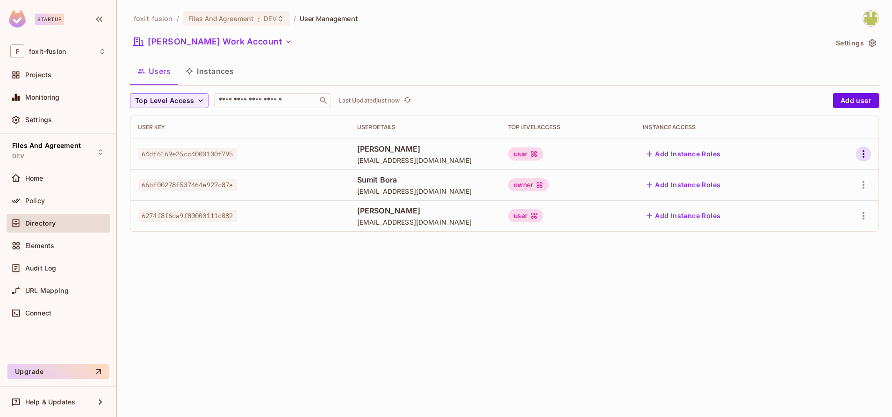
click at [864, 150] on icon "button" at bounding box center [863, 153] width 11 height 11
click at [810, 179] on div "Edit" at bounding box center [814, 175] width 13 height 9
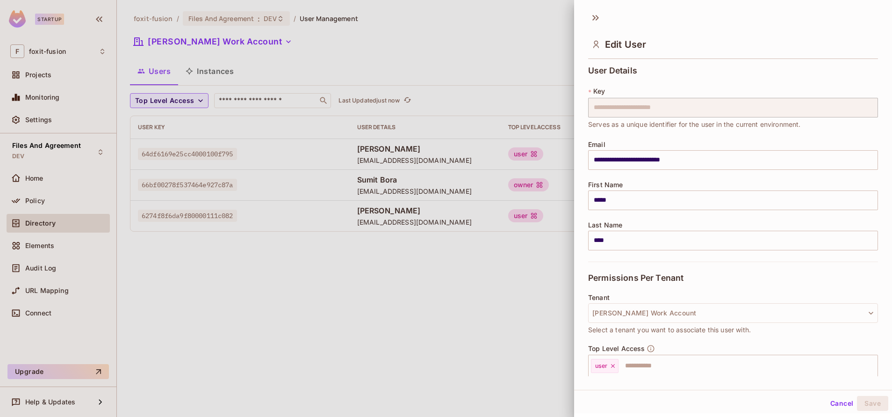
click at [583, 108] on div "**********" at bounding box center [733, 219] width 318 height 314
click at [420, 209] on div at bounding box center [446, 208] width 892 height 417
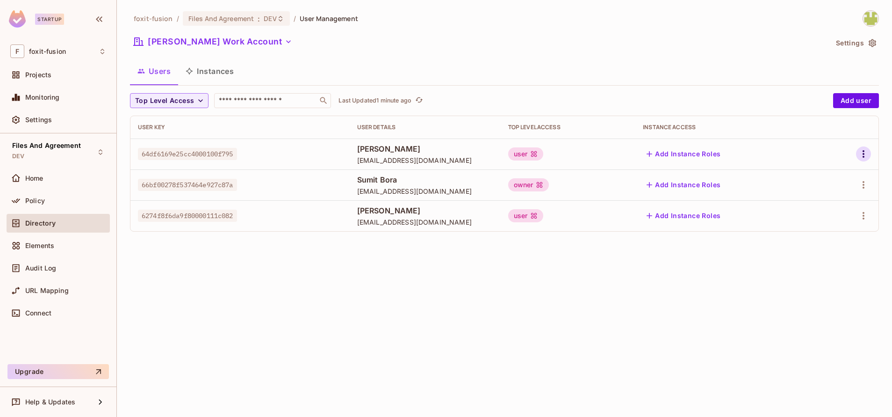
click at [861, 155] on icon "button" at bounding box center [863, 153] width 11 height 11
click at [816, 179] on div "Edit" at bounding box center [814, 175] width 13 height 9
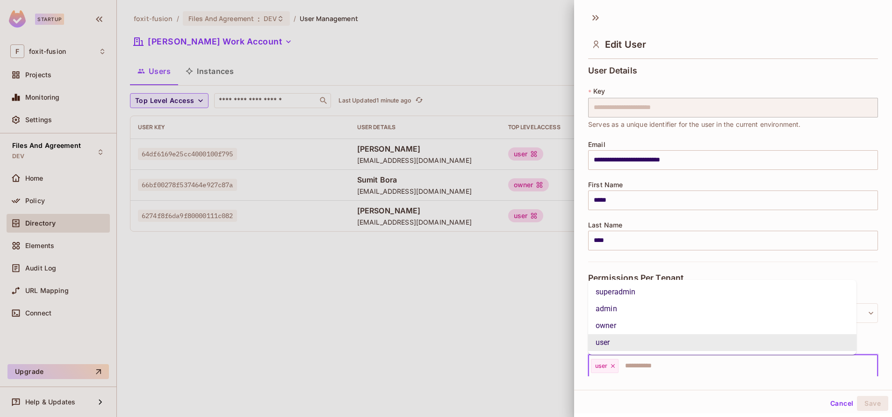
click at [633, 362] on input "text" at bounding box center [740, 365] width 240 height 19
click at [641, 321] on li "owner" at bounding box center [722, 325] width 268 height 17
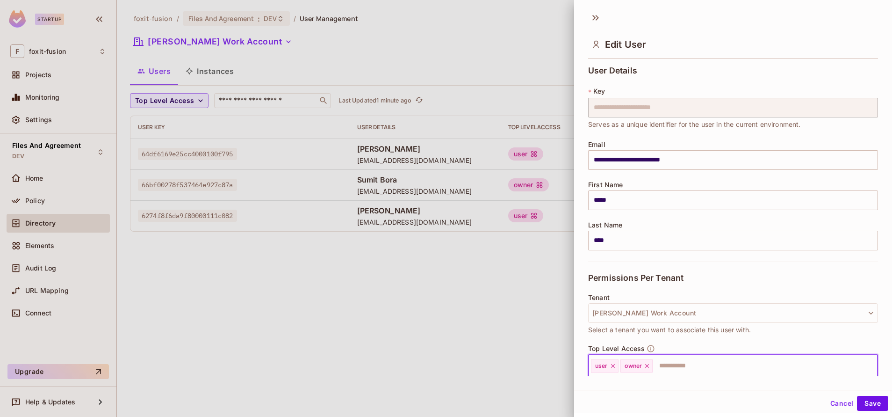
click at [610, 367] on icon at bounding box center [613, 365] width 7 height 7
click at [861, 400] on button "Save" at bounding box center [872, 403] width 31 height 15
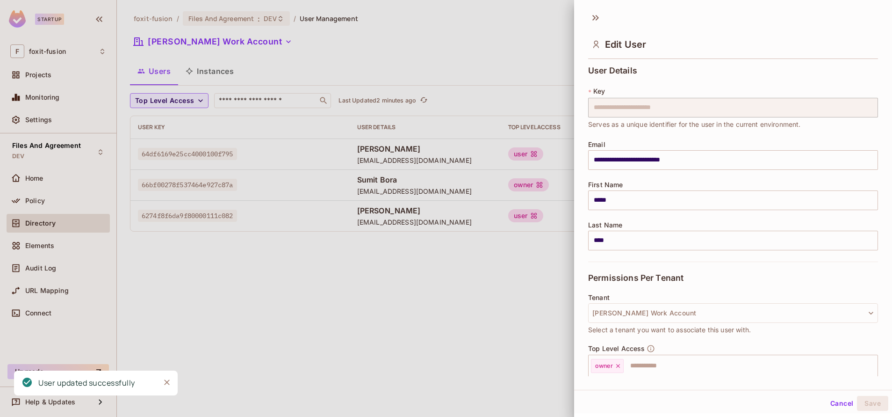
click at [409, 323] on div at bounding box center [446, 208] width 892 height 417
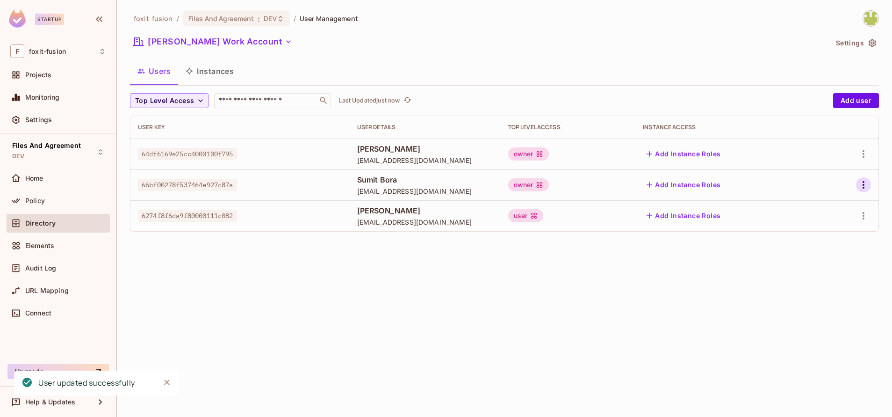
click at [861, 189] on icon "button" at bounding box center [863, 184] width 11 height 11
click at [802, 210] on div "Edit" at bounding box center [806, 206] width 34 height 15
click at [865, 188] on icon "button" at bounding box center [863, 184] width 11 height 11
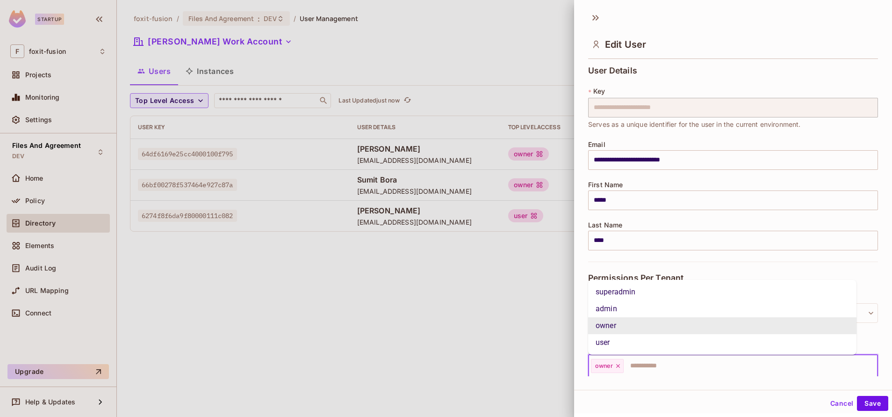
click at [632, 360] on input "text" at bounding box center [742, 365] width 235 height 19
click at [661, 340] on li "user" at bounding box center [722, 342] width 268 height 17
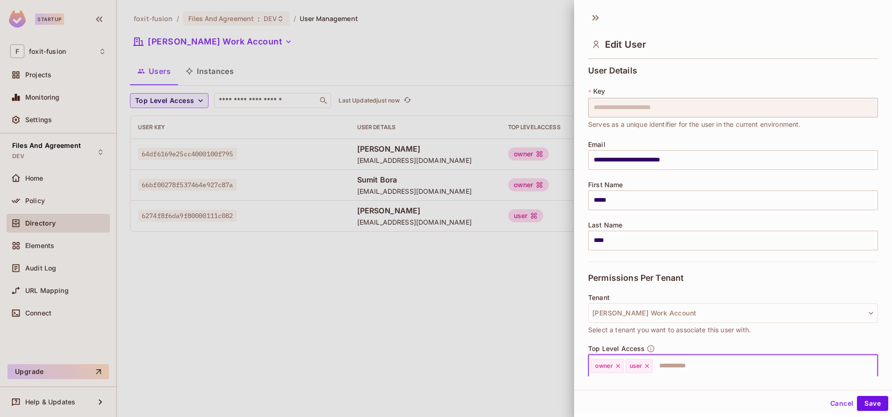
click at [615, 367] on icon at bounding box center [618, 365] width 7 height 7
click at [866, 395] on div "Cancel Save" at bounding box center [733, 403] width 318 height 22
click at [863, 399] on button "Save" at bounding box center [872, 403] width 31 height 15
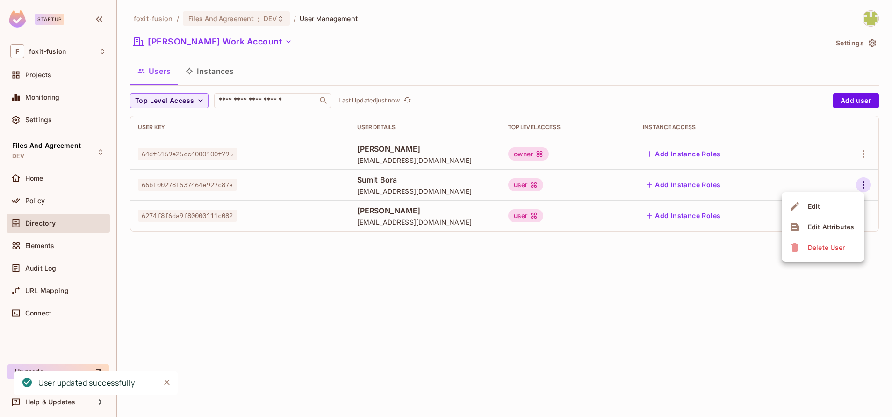
click at [529, 275] on div at bounding box center [446, 208] width 892 height 417
click at [407, 103] on icon "refresh" at bounding box center [408, 100] width 8 height 8
click at [58, 2] on div "Startup" at bounding box center [58, 20] width 116 height 41
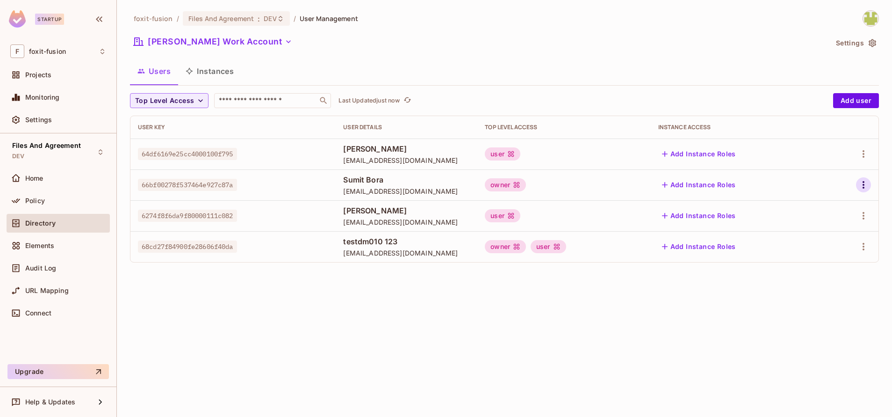
click at [868, 183] on icon "button" at bounding box center [863, 184] width 11 height 11
click at [817, 214] on li "Edit" at bounding box center [823, 206] width 83 height 21
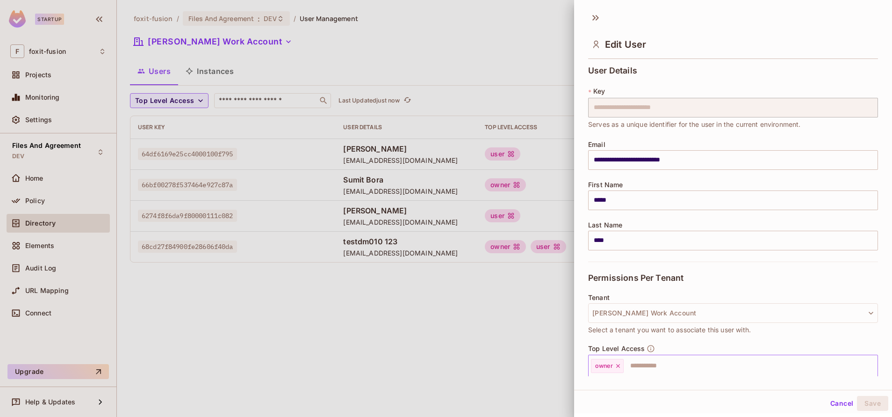
click at [618, 366] on icon at bounding box center [618, 365] width 7 height 7
click at [627, 364] on input "text" at bounding box center [725, 365] width 270 height 19
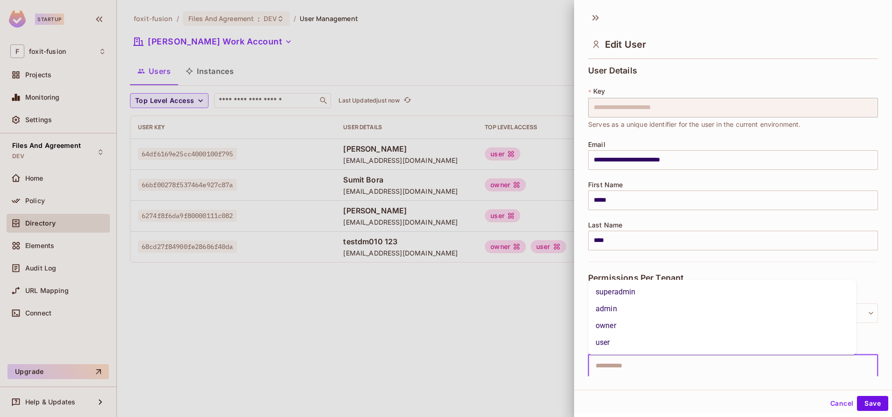
click at [637, 340] on li "user" at bounding box center [722, 342] width 268 height 17
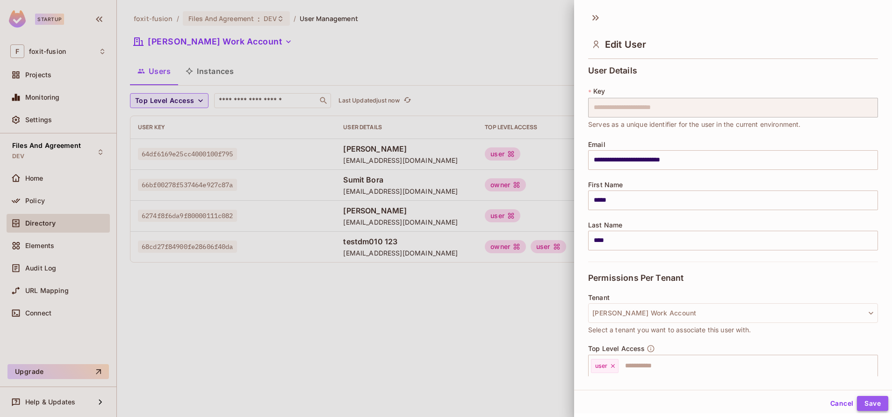
click at [857, 403] on button "Save" at bounding box center [872, 403] width 31 height 15
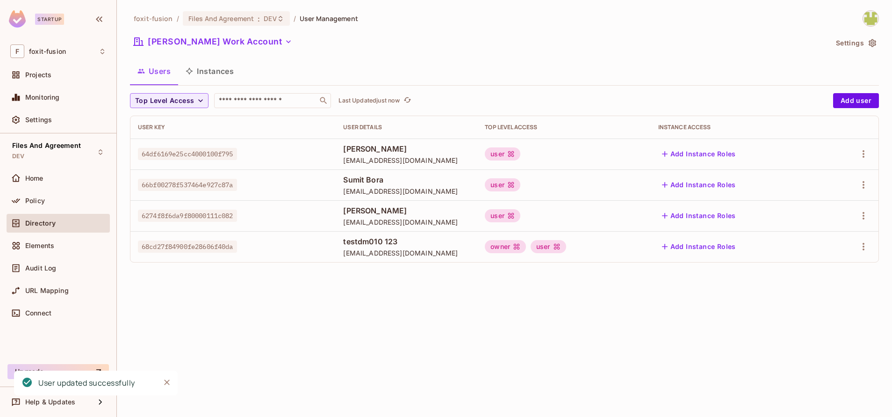
click at [414, 307] on div "foxit-fusion / Files And Agreement : DEV / User Management [PERSON_NAME] Work A…" at bounding box center [504, 208] width 775 height 417
click at [862, 241] on icon "button" at bounding box center [863, 246] width 11 height 11
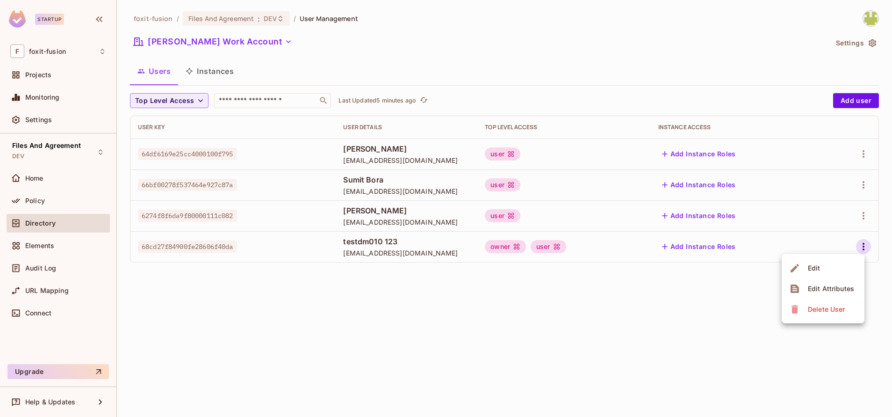
click at [201, 218] on div at bounding box center [446, 208] width 892 height 417
click at [201, 218] on div "Edit Edit Attributes Delete User" at bounding box center [446, 208] width 892 height 417
drag, startPoint x: 237, startPoint y: 212, endPoint x: 131, endPoint y: 215, distance: 106.2
click at [131, 215] on td "6274f8f6da9f80000111c082" at bounding box center [232, 215] width 205 height 31
copy span "6274f8f6da9f80000111c082"
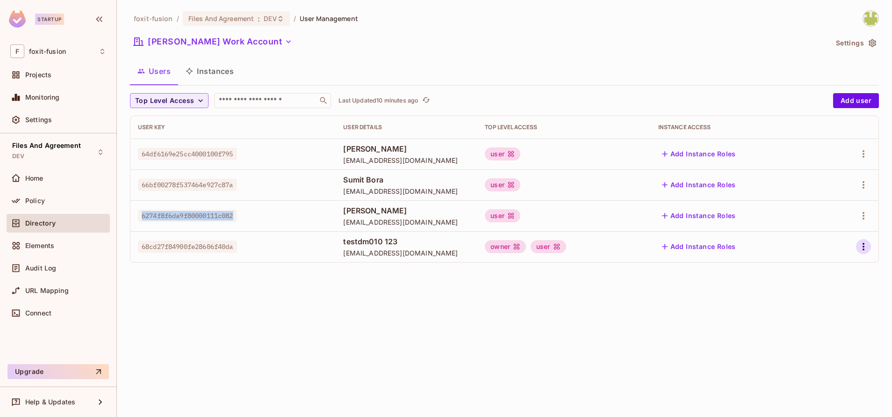
click at [865, 246] on icon "button" at bounding box center [863, 246] width 11 height 11
click at [822, 277] on li "Edit" at bounding box center [823, 268] width 83 height 21
click at [862, 248] on icon "button" at bounding box center [863, 246] width 11 height 11
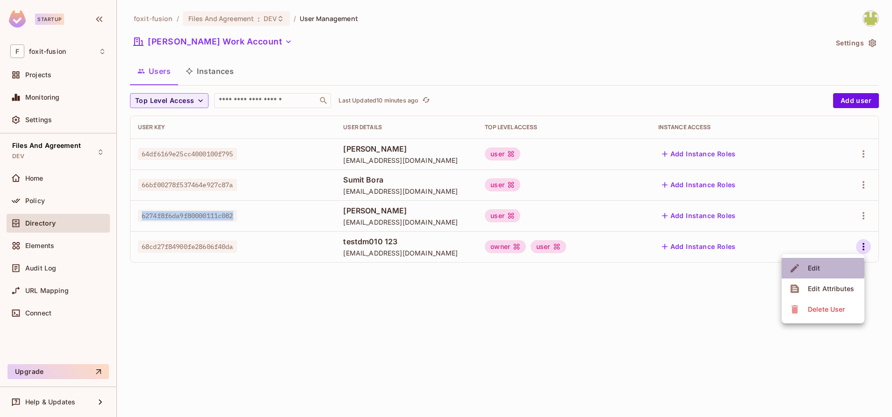
click at [808, 268] on div "Edit" at bounding box center [814, 267] width 13 height 9
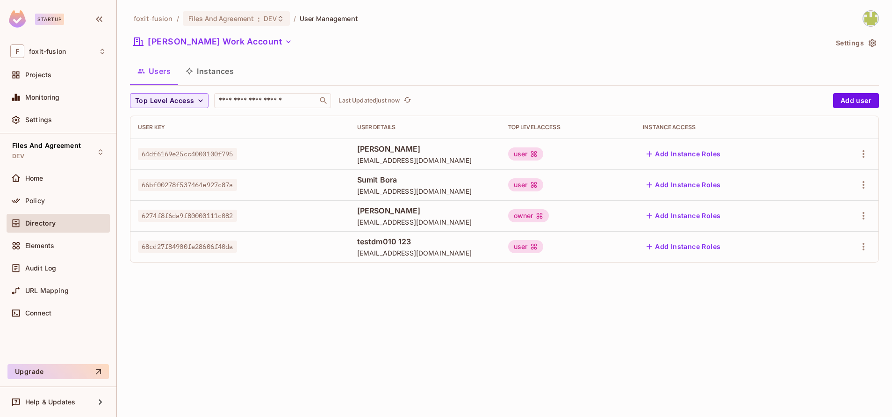
click at [230, 220] on span "6274f8f6da9f80000111c082" at bounding box center [187, 216] width 99 height 12
copy span "6274f8f6da9f80000111c082"
click at [578, 387] on div "foxit-fusion / Files And Agreement : DEV / User Management [PERSON_NAME] Work A…" at bounding box center [504, 208] width 775 height 417
click at [863, 242] on icon "button" at bounding box center [863, 246] width 11 height 11
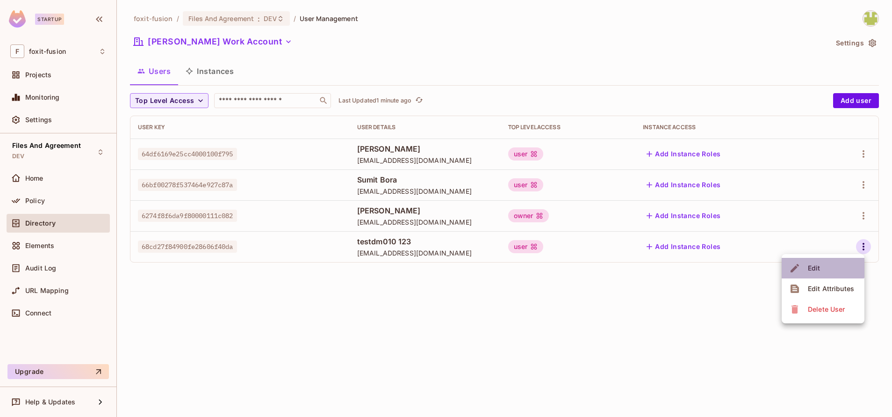
click at [814, 261] on span "Edit" at bounding box center [814, 267] width 18 height 15
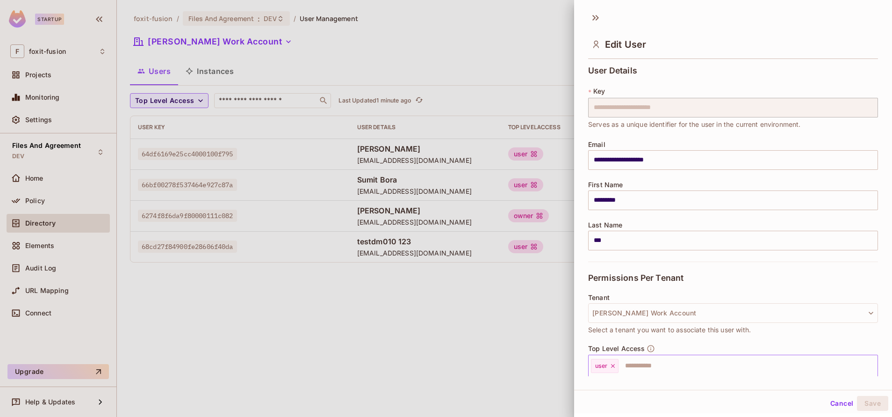
click at [632, 359] on input "text" at bounding box center [740, 365] width 240 height 19
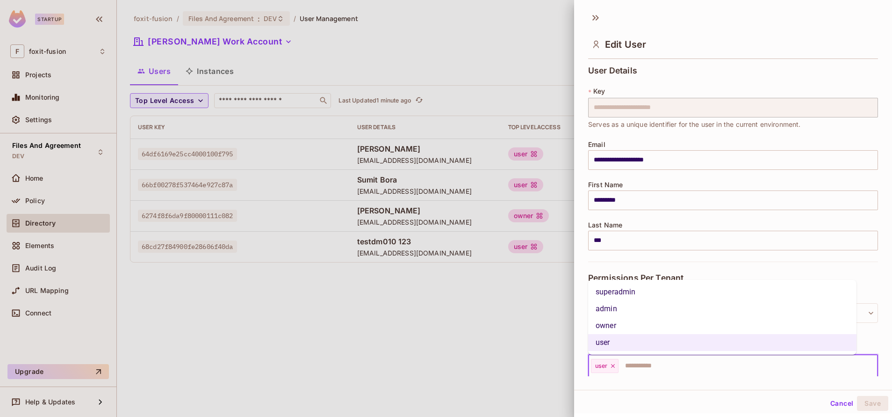
click at [641, 326] on li "owner" at bounding box center [722, 325] width 268 height 17
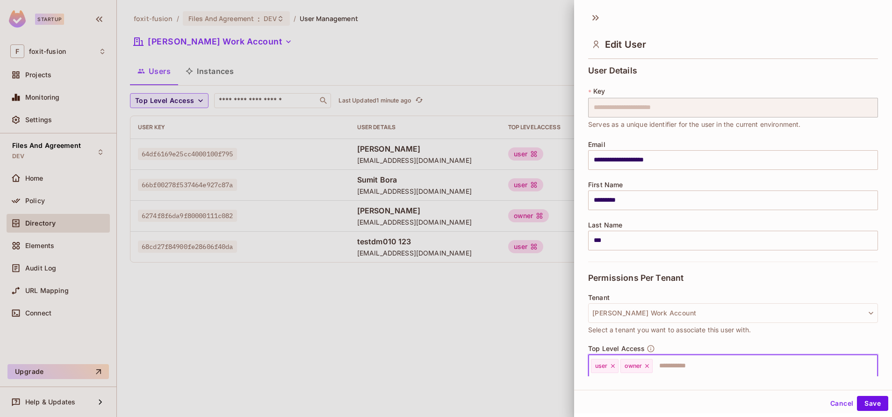
click at [613, 367] on icon at bounding box center [613, 365] width 7 height 7
click at [875, 403] on button "Save" at bounding box center [872, 403] width 31 height 15
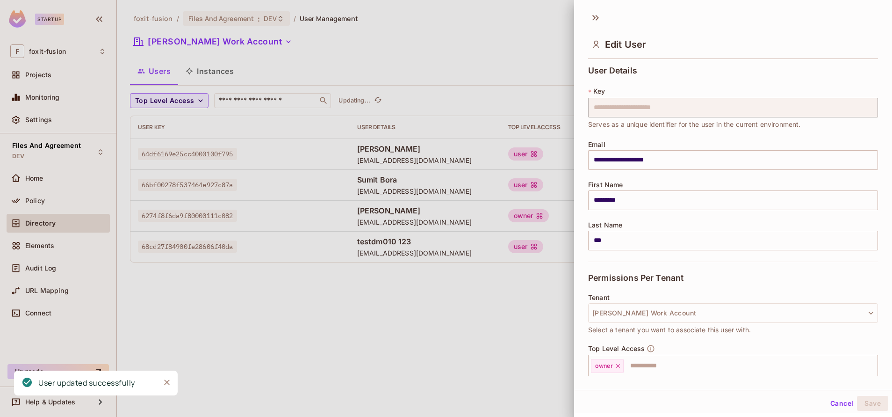
click at [398, 287] on div at bounding box center [446, 208] width 892 height 417
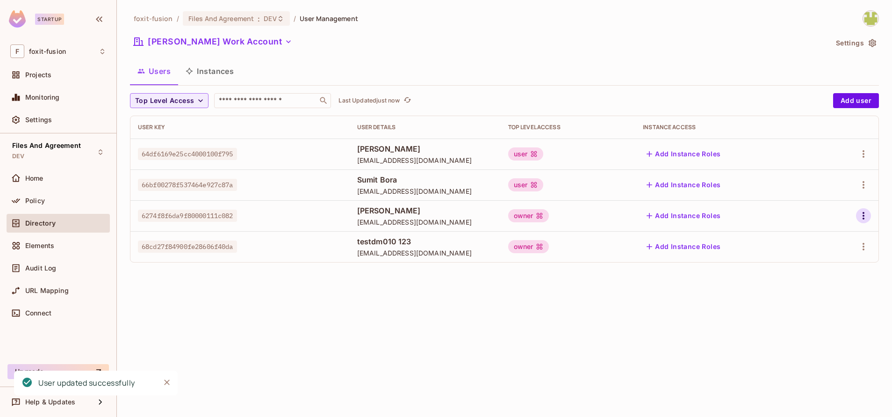
click at [865, 217] on icon "button" at bounding box center [863, 215] width 11 height 11
click at [806, 239] on span "Edit" at bounding box center [814, 237] width 18 height 15
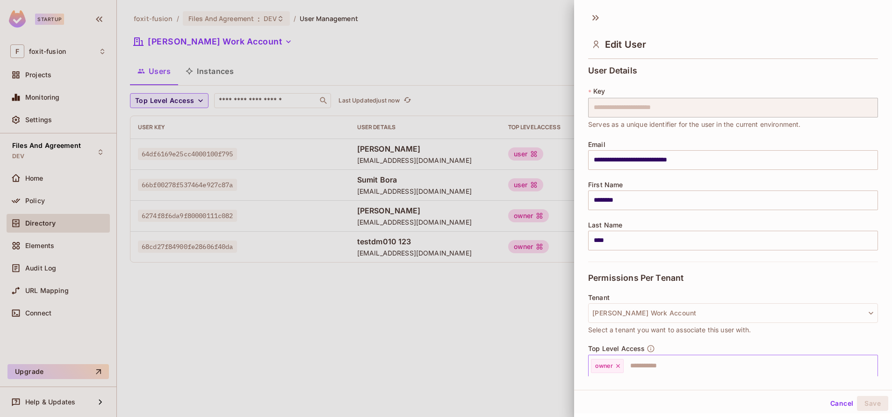
click at [655, 357] on input "text" at bounding box center [742, 365] width 235 height 19
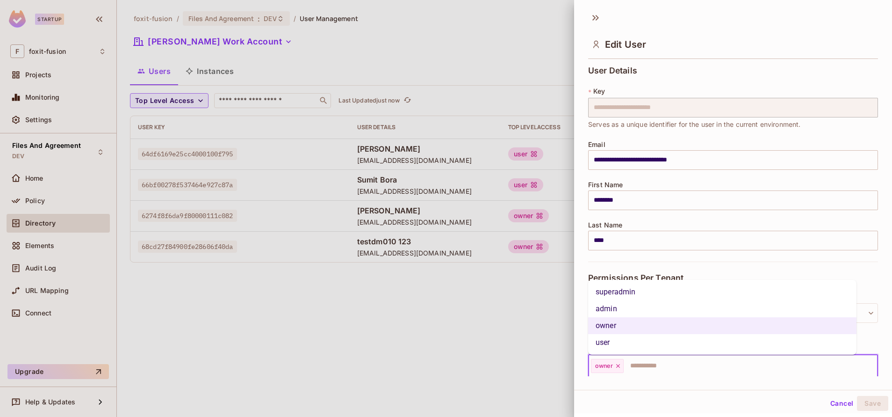
click at [605, 339] on li "user" at bounding box center [722, 342] width 268 height 17
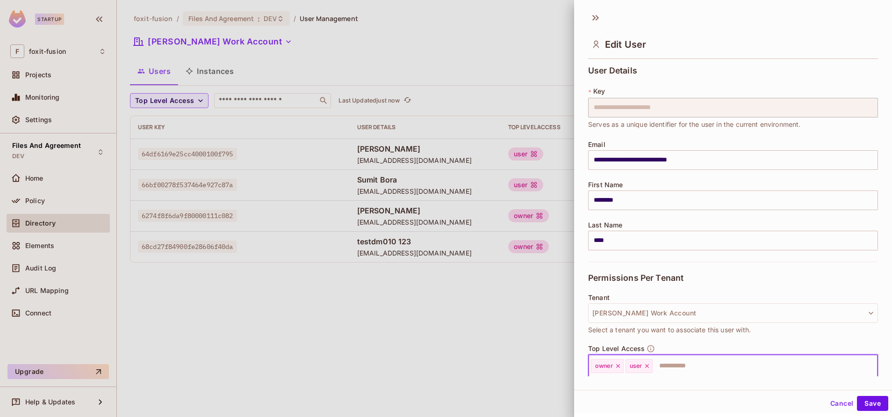
click at [618, 368] on icon at bounding box center [618, 365] width 7 height 7
click at [857, 406] on button "Save" at bounding box center [872, 403] width 31 height 15
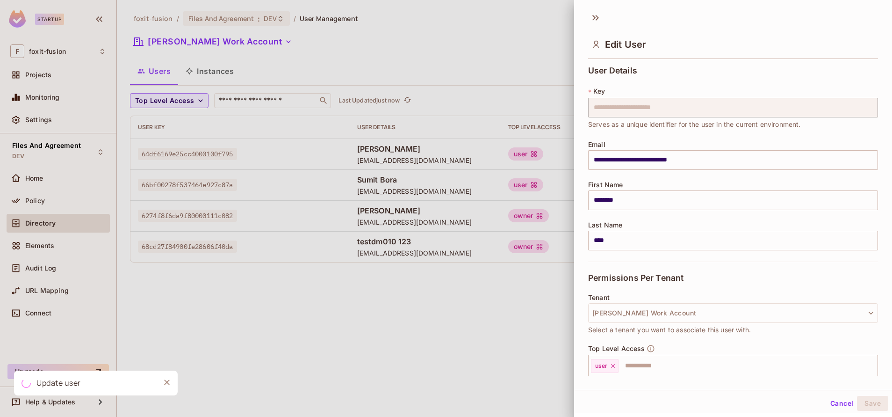
click at [437, 303] on div at bounding box center [446, 208] width 892 height 417
